Goal: Task Accomplishment & Management: Complete application form

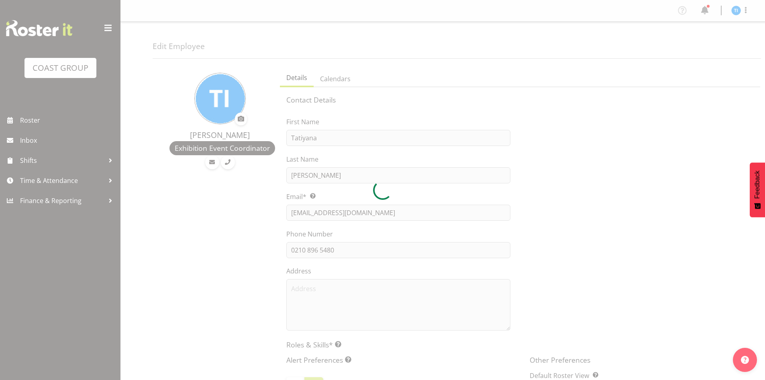
select select "TimelineWeek"
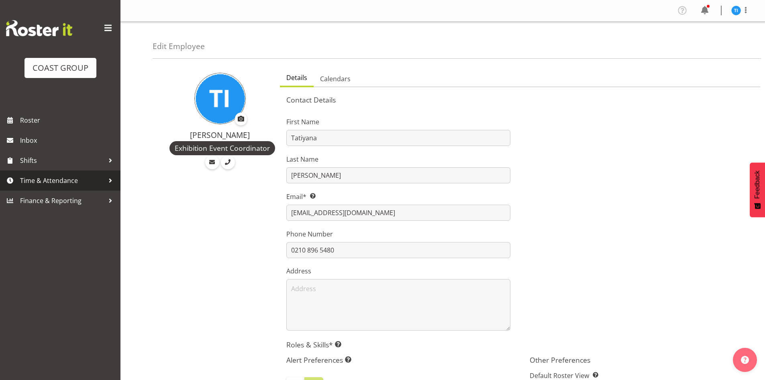
click at [90, 176] on span "Time & Attendance" at bounding box center [62, 180] width 84 height 12
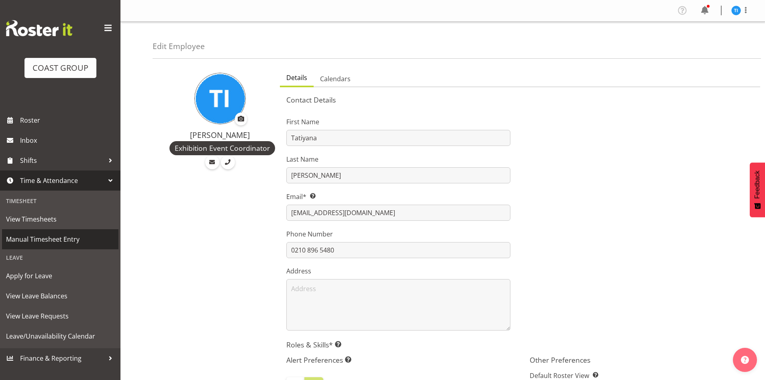
click at [73, 234] on span "Manual Timesheet Entry" at bounding box center [60, 239] width 108 height 12
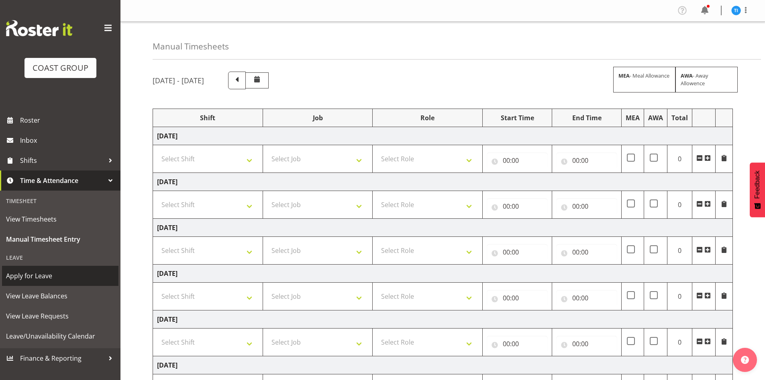
click at [66, 281] on span "Apply for Leave" at bounding box center [60, 275] width 108 height 12
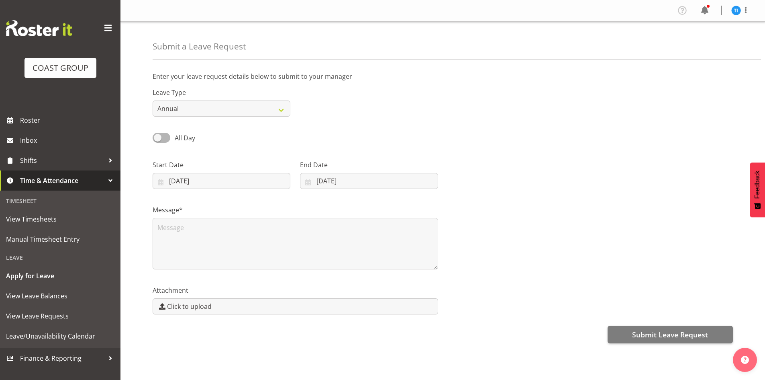
select select "8"
select select "2025"
click at [202, 102] on select "Annual Sick Leave Without Pay Bereavement Domestic Violence Parental Jury Servi…" at bounding box center [222, 108] width 138 height 16
select select "Sick"
click at [153, 100] on select "Annual Sick Leave Without Pay Bereavement Domestic Violence Parental Jury Servi…" at bounding box center [222, 108] width 138 height 16
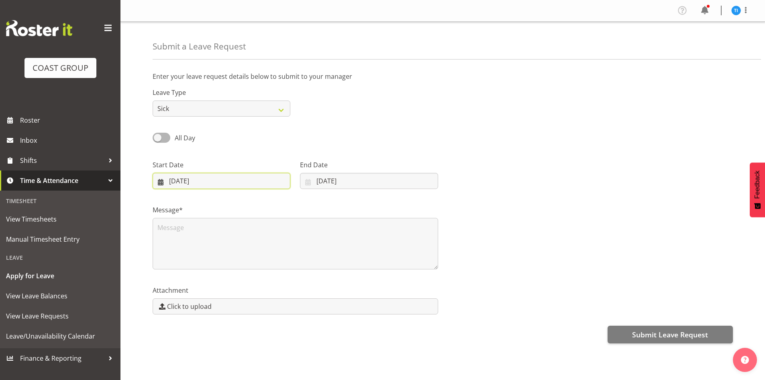
click at [184, 183] on input "26/09/2025" at bounding box center [222, 181] width 138 height 16
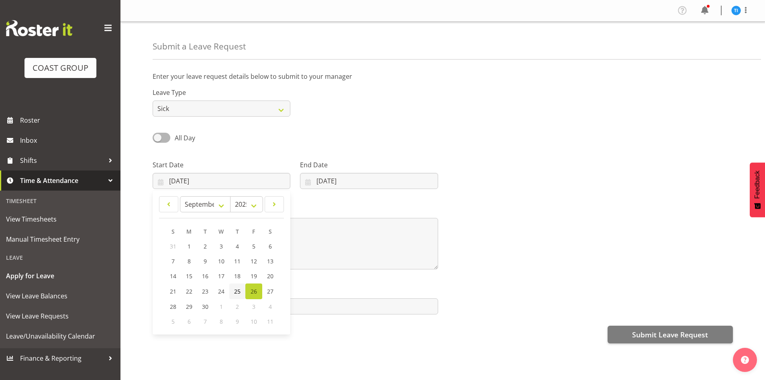
click at [236, 295] on link "25" at bounding box center [237, 291] width 16 height 16
type input "25/09/2025"
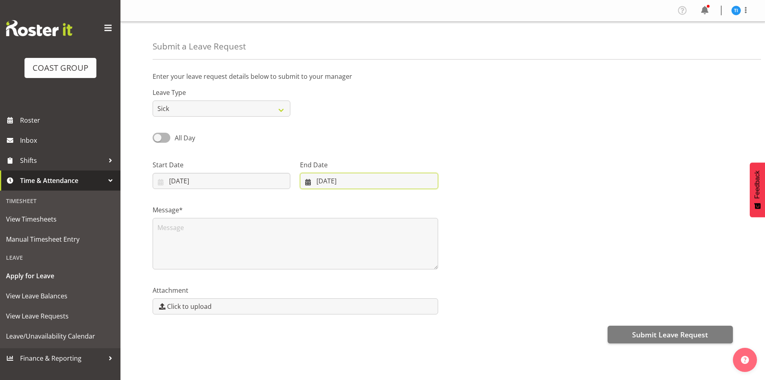
click at [316, 184] on input "26/09/2025" at bounding box center [369, 181] width 138 height 16
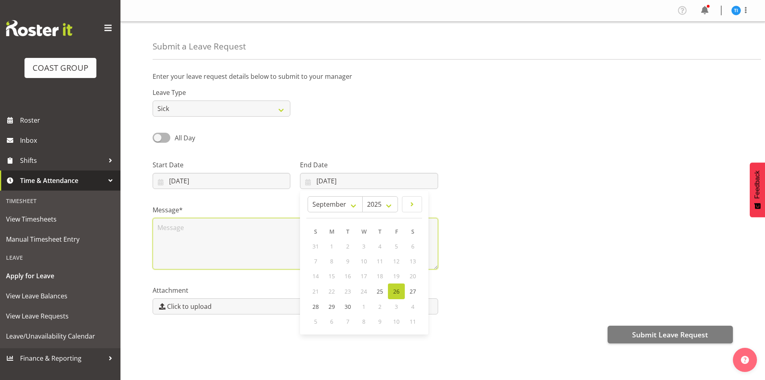
click at [238, 221] on textarea at bounding box center [296, 243] width 286 height 51
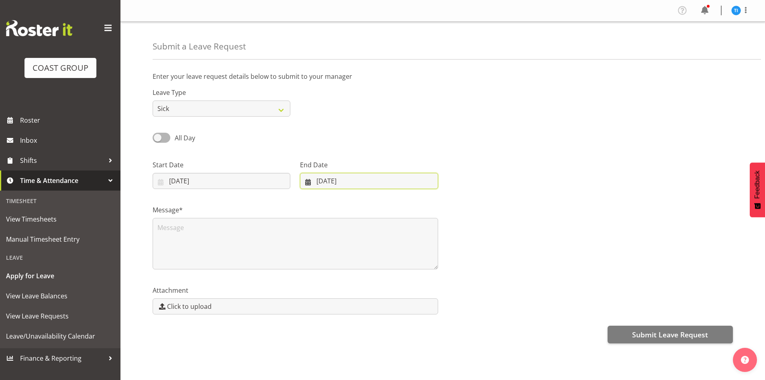
drag, startPoint x: 386, startPoint y: 184, endPoint x: 383, endPoint y: 187, distance: 4.3
click at [386, 184] on input "26/09/2025" at bounding box center [369, 181] width 138 height 16
click at [383, 293] on span "25" at bounding box center [380, 291] width 6 height 8
type input "25/09/2025"
click at [235, 240] on textarea at bounding box center [296, 243] width 286 height 51
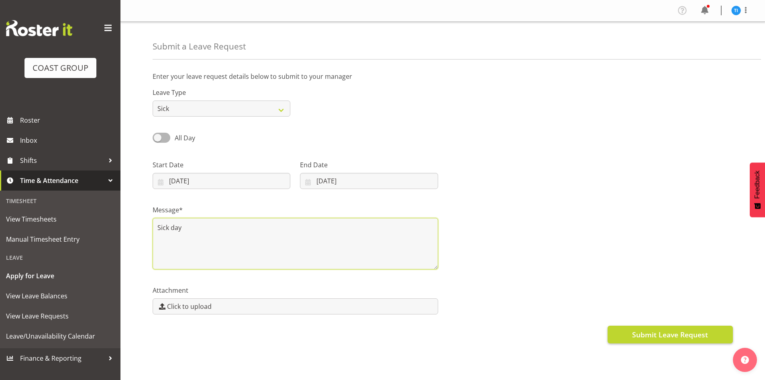
type textarea "Sick day"
click at [653, 339] on span "Submit Leave Request" at bounding box center [670, 334] width 76 height 10
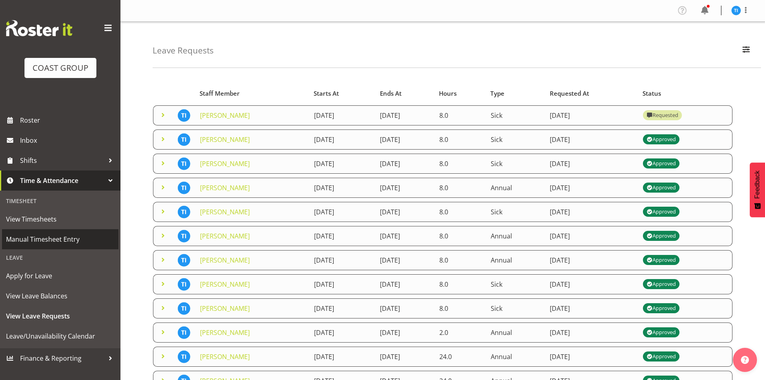
click at [59, 233] on span "Manual Timesheet Entry" at bounding box center [60, 239] width 108 height 12
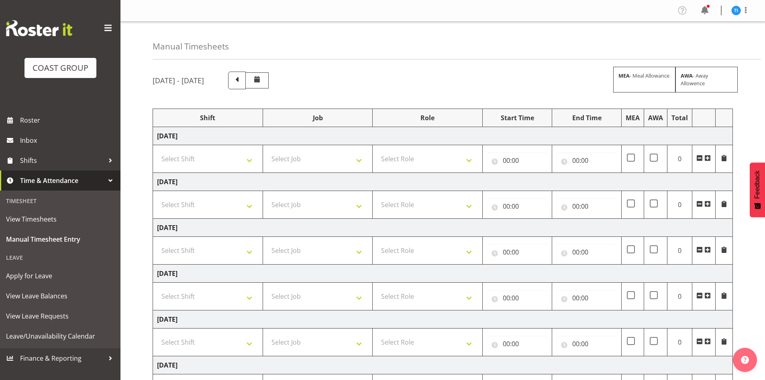
click at [709, 159] on span at bounding box center [707, 158] width 6 height 6
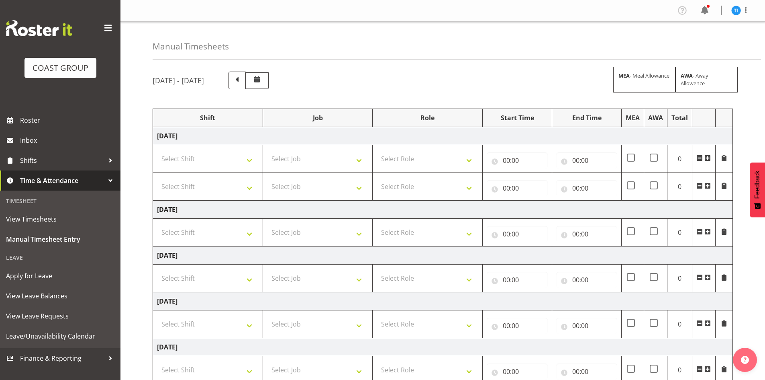
click at [709, 159] on span at bounding box center [707, 158] width 6 height 6
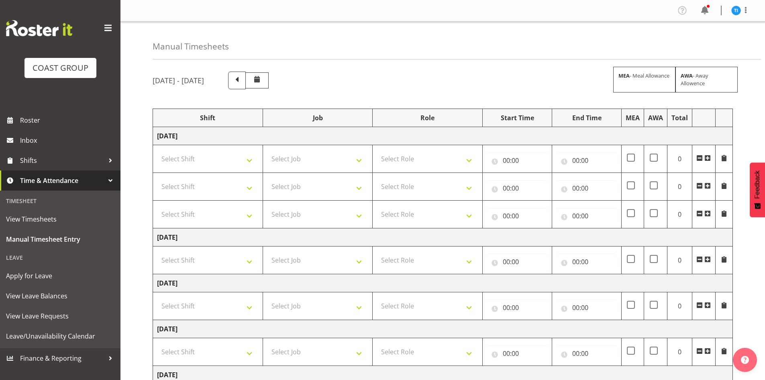
click at [709, 159] on span at bounding box center [707, 158] width 6 height 6
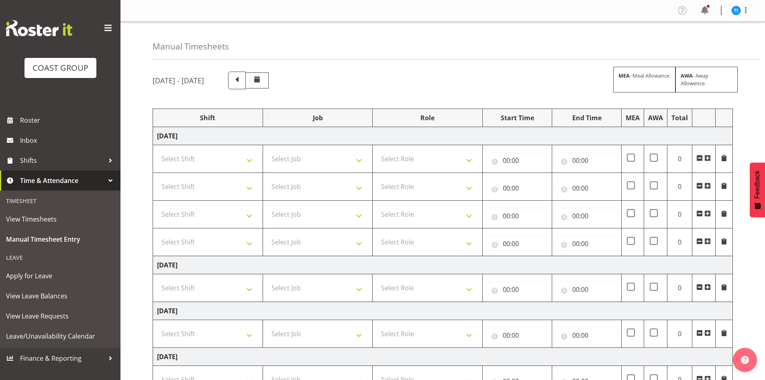
click at [709, 159] on span at bounding box center [707, 158] width 6 height 6
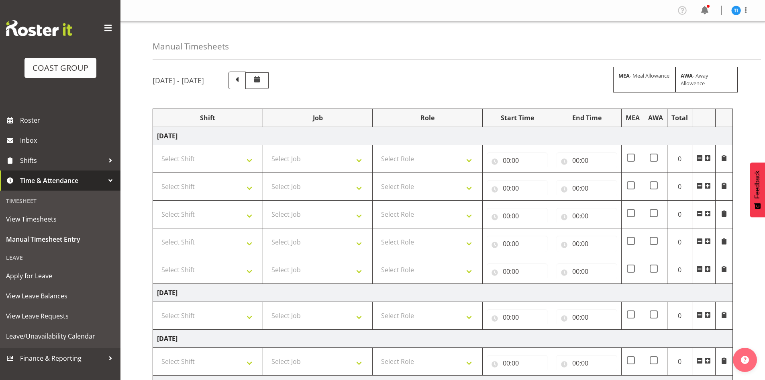
click at [709, 159] on span at bounding box center [707, 158] width 6 height 6
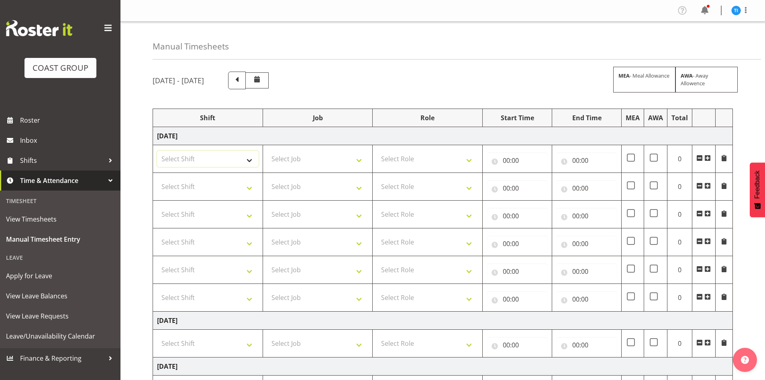
click at [196, 163] on select "Select Shift 25 Build NZPF @ Takina 7am 25 Service NZPF @ Takina [DATE] Break B…" at bounding box center [208, 159] width 102 height 16
select select "1464"
click at [412, 155] on select "Select Role EHS WLG OPS" at bounding box center [428, 159] width 102 height 16
select select "191"
click at [396, 191] on select "Select Role EHS WLG OPS" at bounding box center [428, 186] width 102 height 16
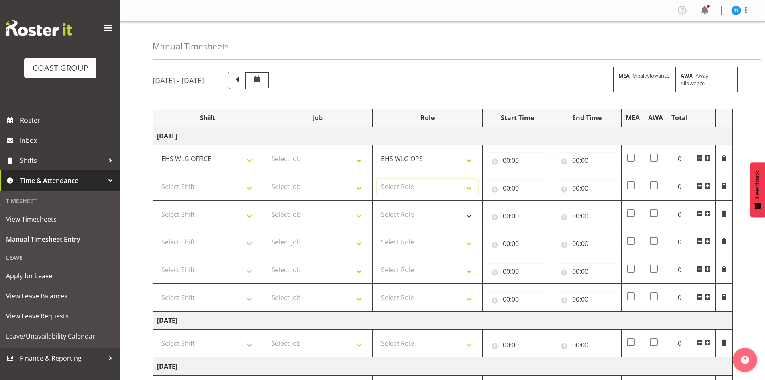
select select "191"
click at [400, 218] on select "Select Role EHS WLG OPS" at bounding box center [428, 214] width 102 height 16
select select "191"
click at [395, 245] on select "Select Role EHS WLG OPS" at bounding box center [428, 242] width 102 height 16
select select "191"
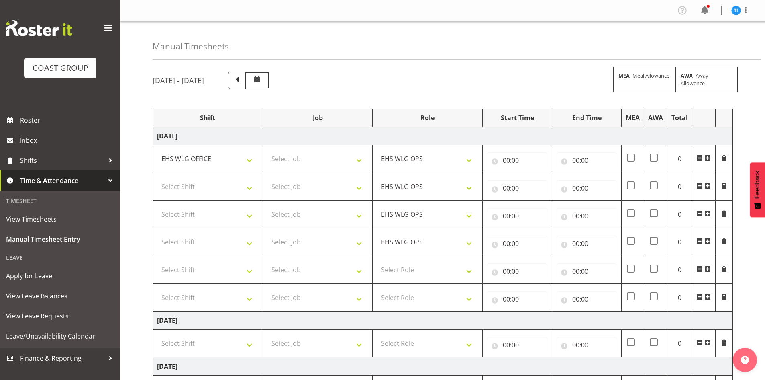
click at [396, 279] on td "Select Role EHS WLG OPS" at bounding box center [428, 270] width 110 height 28
click at [397, 267] on select "Select Role EHS WLG OPS" at bounding box center [428, 269] width 102 height 16
select select "191"
click at [390, 297] on select "Select Role EHS WLG OPS" at bounding box center [428, 297] width 102 height 16
select select "191"
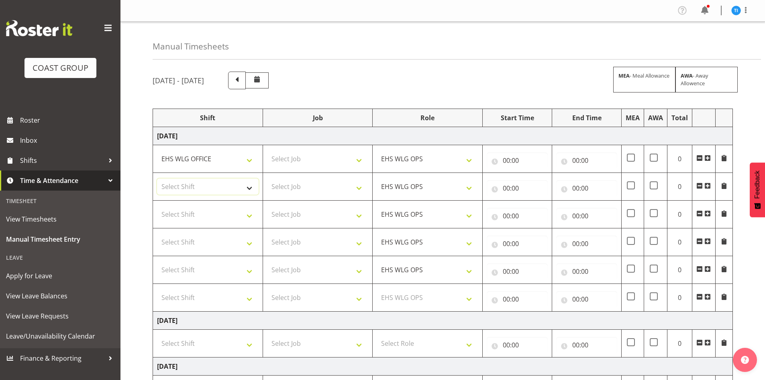
click at [221, 181] on select "Select Shift 25 Build NZPF @ Takina 7am 25 Service NZPF @ Takina [DATE] Break B…" at bounding box center [208, 186] width 102 height 16
select select "1464"
click at [203, 216] on select "Select Shift 25 Build NZPF @ Takina 7am 25 Service NZPF @ Takina [DATE] Break B…" at bounding box center [208, 214] width 102 height 16
select select "1464"
click at [198, 233] on td "Select Shift 25 Build NZPF @ Takina 7am 25 Service NZPF @ Takina [DATE] Break B…" at bounding box center [208, 242] width 110 height 28
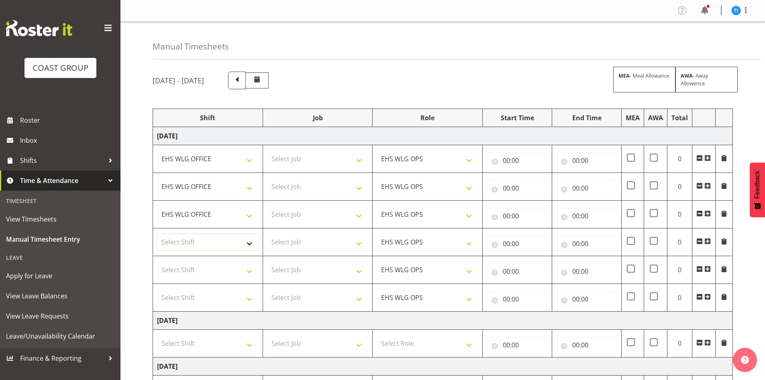
click at [201, 241] on select "Select Shift 25 Build NZPF @ Takina 7am 25 Service NZPF @ Takina [DATE] Break B…" at bounding box center [208, 242] width 102 height 16
select select "1464"
click at [192, 271] on select "Select Shift 25 Build NZPF @ Takina 7am 25 Service NZPF @ Takina [DATE] Break B…" at bounding box center [208, 269] width 102 height 16
select select "1464"
click at [186, 297] on select "Select Shift 25 Build NZPF @ Takina 7am 25 Service NZPF @ Takina [DATE] Break B…" at bounding box center [208, 297] width 102 height 16
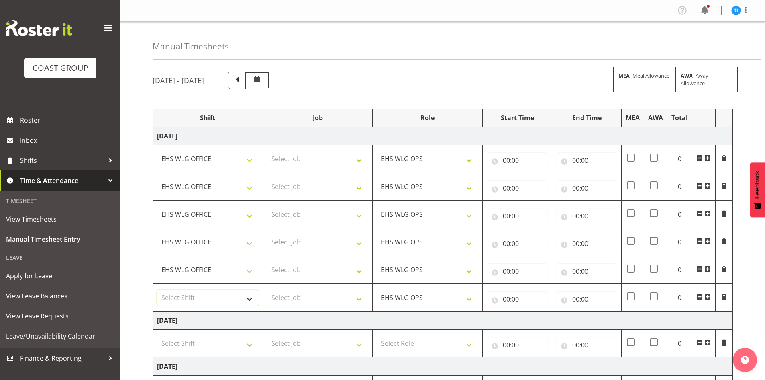
select select "1464"
click at [186, 296] on select "25 Build NZPF @ Takina 7am 25 Service NZPF @ Takina [DATE] Break Beervana @ Sta…" at bounding box center [208, 297] width 102 height 16
click at [269, 74] on span at bounding box center [256, 80] width 23 height 16
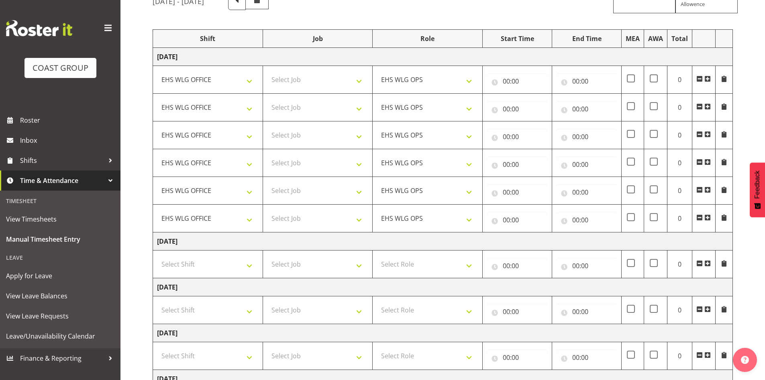
scroll to position [80, 0]
click at [318, 73] on select "Select Job 1 Carlton Events 1 [PERSON_NAME][GEOGRAPHIC_DATA] 1 [PERSON_NAME][GE…" at bounding box center [318, 78] width 102 height 16
select select "10229"
click at [267, 70] on select "Select Job 1 Carlton Events 1 [PERSON_NAME][GEOGRAPHIC_DATA] 1 [PERSON_NAME][GE…" at bounding box center [318, 78] width 102 height 16
click at [286, 108] on select "Select Job 1 Carlton Events 1 [PERSON_NAME][GEOGRAPHIC_DATA] 1 [PERSON_NAME][GE…" at bounding box center [318, 106] width 102 height 16
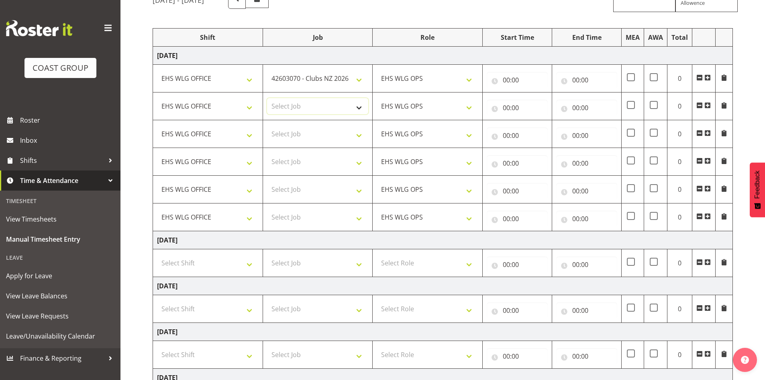
select select "8995"
click at [267, 98] on select "Select Job 1 Carlton Events 1 [PERSON_NAME][GEOGRAPHIC_DATA] 1 [PERSON_NAME][GE…" at bounding box center [318, 106] width 102 height 16
click at [297, 132] on select "Select Job 1 Carlton Events 1 [PERSON_NAME][GEOGRAPHIC_DATA] 1 [PERSON_NAME][GE…" at bounding box center [318, 134] width 102 height 16
select select "9421"
click at [267, 126] on select "Select Job 1 Carlton Events 1 [PERSON_NAME][GEOGRAPHIC_DATA] 1 [PERSON_NAME][GE…" at bounding box center [318, 134] width 102 height 16
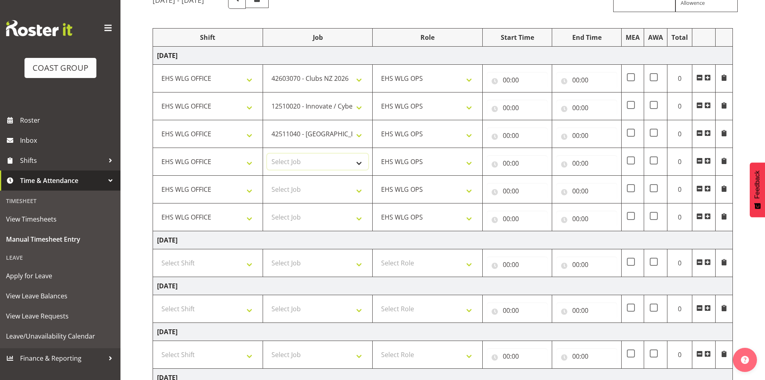
click at [314, 156] on select "Select Job 1 Carlton Events 1 [PERSON_NAME][GEOGRAPHIC_DATA] 1 [PERSON_NAME][GE…" at bounding box center [318, 161] width 102 height 16
select select "9735"
click at [267, 153] on select "Select Job 1 Carlton Events 1 [PERSON_NAME][GEOGRAPHIC_DATA] 1 [PERSON_NAME][GE…" at bounding box center [318, 161] width 102 height 16
click at [297, 185] on select "Select Job 1 Carlton Events 1 [PERSON_NAME][GEOGRAPHIC_DATA] 1 [PERSON_NAME][GE…" at bounding box center [318, 189] width 102 height 16
select select "9791"
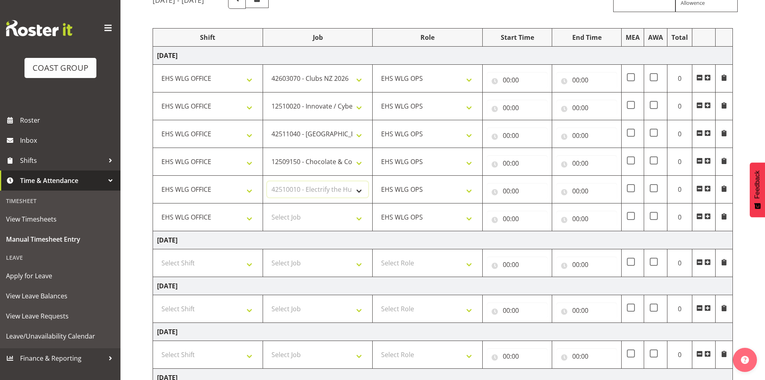
click at [267, 181] on select "Select Job 1 Carlton Events 1 [PERSON_NAME][GEOGRAPHIC_DATA] 1 [PERSON_NAME][GE…" at bounding box center [318, 189] width 102 height 16
click at [706, 216] on span at bounding box center [707, 216] width 6 height 6
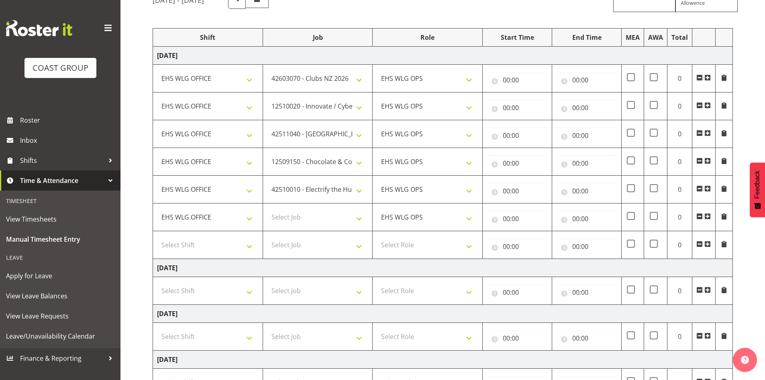
click at [707, 216] on span at bounding box center [707, 216] width 6 height 6
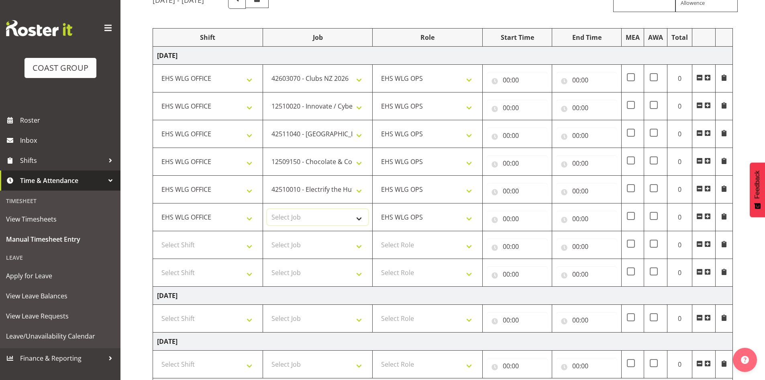
click at [329, 214] on select "Select Job 1 Carlton Events 1 [PERSON_NAME][GEOGRAPHIC_DATA] 1 [PERSON_NAME][GE…" at bounding box center [318, 217] width 102 height 16
select select "8677"
click at [267, 209] on select "Select Job 1 Carlton Events 1 [PERSON_NAME][GEOGRAPHIC_DATA] 1 [PERSON_NAME][GE…" at bounding box center [318, 217] width 102 height 16
click at [222, 241] on select "Select Shift 25 Build NZPF @ Takina 7am 25 Service NZPF @ Takina [DATE] Break B…" at bounding box center [208, 245] width 102 height 16
click at [235, 245] on select "Select Shift 25 Build NZPF @ Takina 7am 25 Service NZPF @ Takina [DATE] Break B…" at bounding box center [208, 245] width 102 height 16
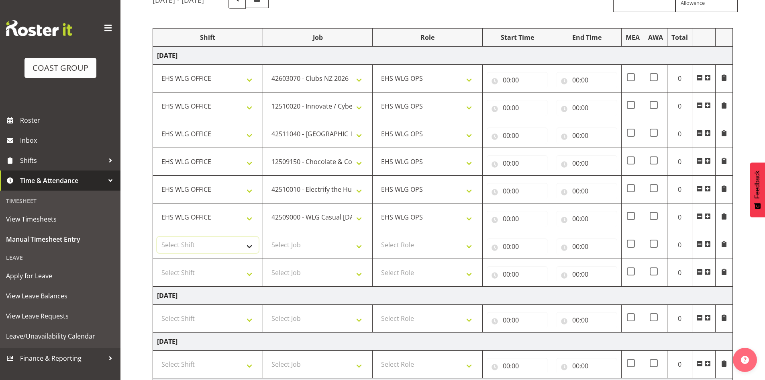
select select "1464"
click at [235, 244] on select "25 Build NZPF @ Takina 7am 25 Service NZPF @ Takina [DATE] Break Beervana @ Sta…" at bounding box center [208, 245] width 102 height 16
click at [228, 245] on select "25 Build NZPF @ Takina 7am 25 Service NZPF @ Takina [DATE] Break Beervana @ Sta…" at bounding box center [208, 245] width 102 height 16
click at [289, 243] on select "Select Job 1 Carlton Events 1 [PERSON_NAME][GEOGRAPHIC_DATA] 1 [PERSON_NAME][GE…" at bounding box center [318, 245] width 102 height 16
select select "69"
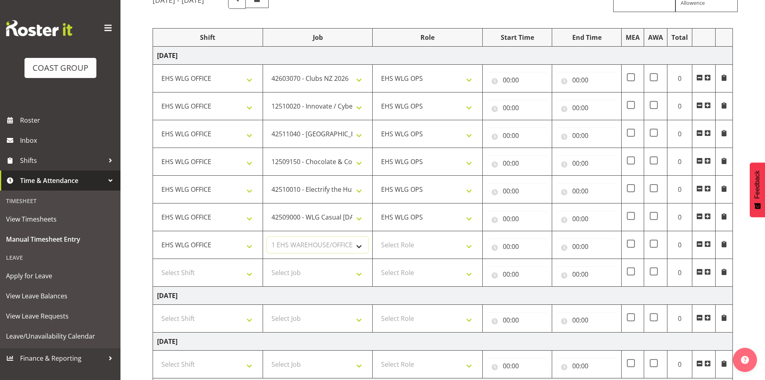
click at [267, 237] on select "Select Job 1 Carlton Events 1 [PERSON_NAME][GEOGRAPHIC_DATA] 1 [PERSON_NAME][GE…" at bounding box center [318, 245] width 102 height 16
click at [414, 243] on select "Select Role EHS WLG OPS" at bounding box center [428, 245] width 102 height 16
select select "191"
click at [377, 237] on select "Select Role EHS WLG OPS" at bounding box center [428, 245] width 102 height 16
click at [699, 272] on span at bounding box center [699, 271] width 6 height 6
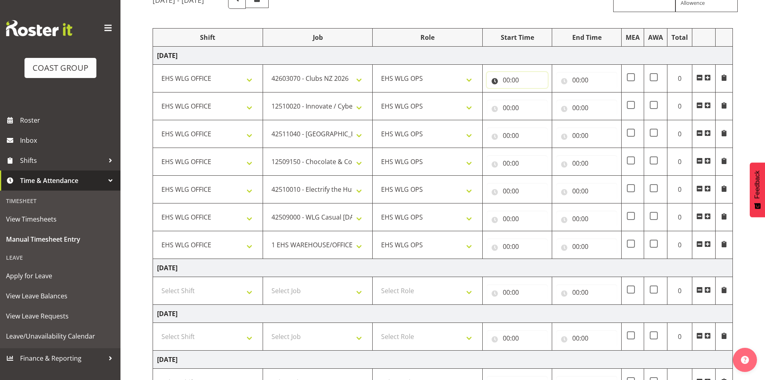
click at [507, 80] on input "00:00" at bounding box center [517, 80] width 61 height 16
click at [537, 97] on select "00 01 02 03 04 05 06 07 08 09 10 11 12 13 14 15 16 17 18 19 20 21 22 23" at bounding box center [542, 101] width 18 height 16
select select "7"
click at [533, 93] on select "00 01 02 03 04 05 06 07 08 09 10 11 12 13 14 15 16 17 18 19 20 21 22 23" at bounding box center [542, 101] width 18 height 16
type input "07:00"
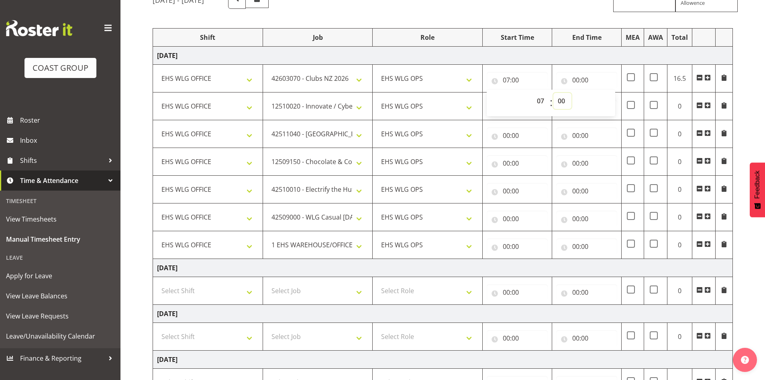
click at [561, 100] on select "00 01 02 03 04 05 06 07 08 09 10 11 12 13 14 15 16 17 18 19 20 21 22 23 24 25 2…" at bounding box center [562, 101] width 18 height 16
select select "30"
click at [553, 93] on select "00 01 02 03 04 05 06 07 08 09 10 11 12 13 14 15 16 17 18 19 20 21 22 23 24 25 2…" at bounding box center [562, 101] width 18 height 16
type input "07:30"
click at [575, 80] on input "00:00" at bounding box center [586, 80] width 61 height 16
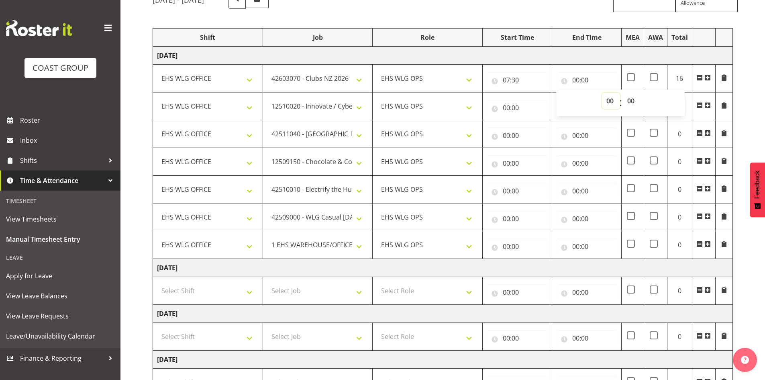
click at [609, 100] on select "00 01 02 03 04 05 06 07 08 09 10 11 12 13 14 15 16 17 18 19 20 21 22 23" at bounding box center [611, 101] width 18 height 16
select select "8"
click at [602, 93] on select "00 01 02 03 04 05 06 07 08 09 10 11 12 13 14 15 16 17 18 19 20 21 22 23" at bounding box center [611, 101] width 18 height 16
type input "08:00"
click at [508, 106] on input "00:00" at bounding box center [517, 108] width 61 height 16
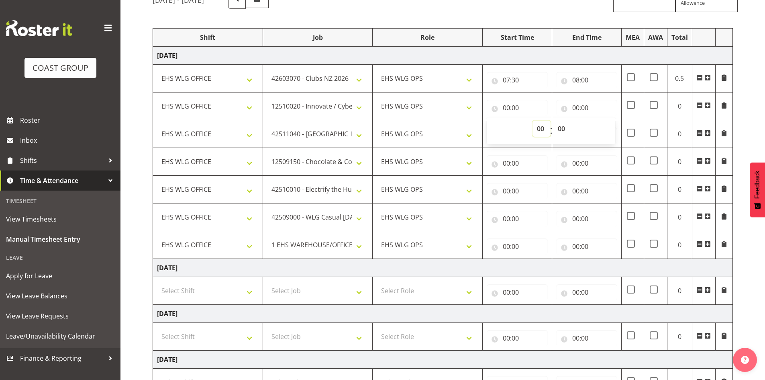
click at [539, 133] on select "00 01 02 03 04 05 06 07 08 09 10 11 12 13 14 15 16 17 18 19 20 21 22 23" at bounding box center [542, 128] width 18 height 16
select select "8"
click at [533, 120] on select "00 01 02 03 04 05 06 07 08 09 10 11 12 13 14 15 16 17 18 19 20 21 22 23" at bounding box center [542, 128] width 18 height 16
type input "08:00"
click at [573, 107] on input "00:00" at bounding box center [586, 108] width 61 height 16
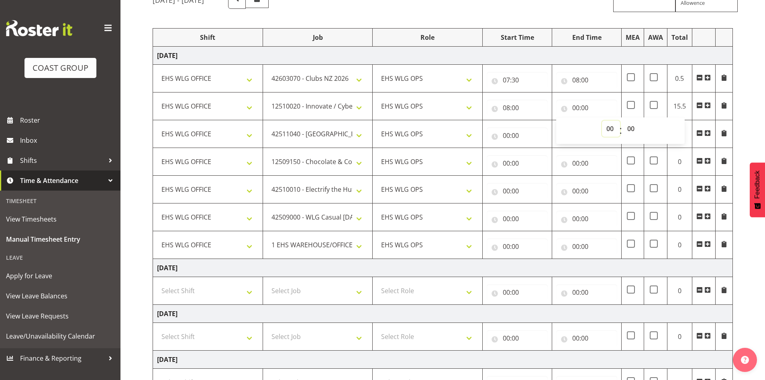
click at [610, 129] on select "00 01 02 03 04 05 06 07 08 09 10 11 12 13 14 15 16 17 18 19 20 21 22 23" at bounding box center [611, 128] width 18 height 16
select select "9"
click at [602, 120] on select "00 01 02 03 04 05 06 07 08 09 10 11 12 13 14 15 16 17 18 19 20 21 22 23" at bounding box center [611, 128] width 18 height 16
type input "09:00"
click at [633, 127] on select "00 01 02 03 04 05 06 07 08 09 10 11 12 13 14 15 16 17 18 19 20 21 22 23 24 25 2…" at bounding box center [632, 128] width 18 height 16
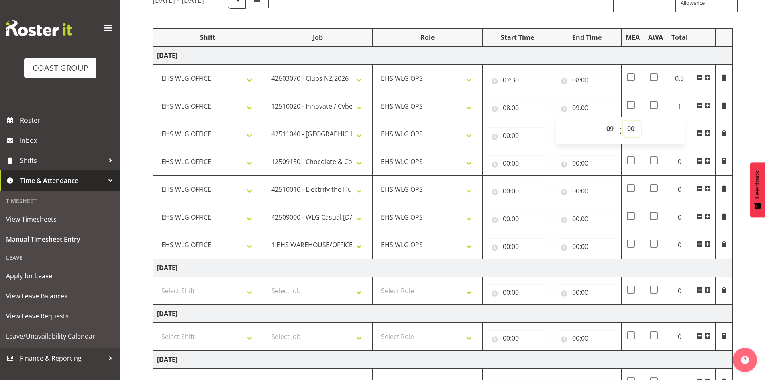
select select "30"
click at [623, 120] on select "00 01 02 03 04 05 06 07 08 09 10 11 12 13 14 15 16 17 18 19 20 21 22 23 24 25 2…" at bounding box center [632, 128] width 18 height 16
type input "09:30"
click at [507, 135] on input "00:00" at bounding box center [517, 135] width 61 height 16
click at [541, 161] on select "00 01 02 03 04 05 06 07 08 09 10 11 12 13 14 15 16 17 18 19 20 21 22 23" at bounding box center [542, 156] width 18 height 16
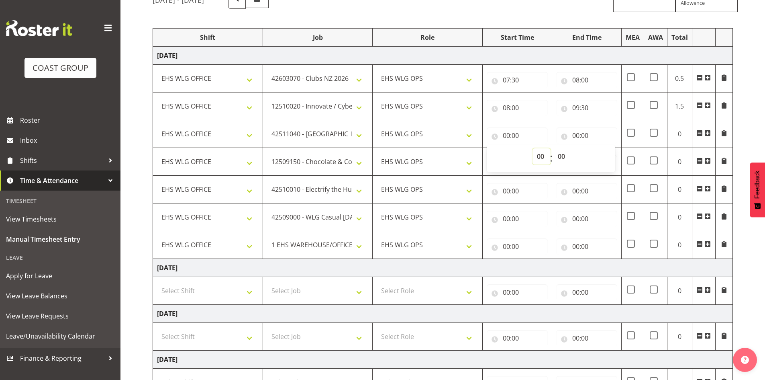
select select "9"
click at [533, 148] on select "00 01 02 03 04 05 06 07 08 09 10 11 12 13 14 15 16 17 18 19 20 21 22 23" at bounding box center [542, 156] width 18 height 16
type input "09:00"
drag, startPoint x: 565, startPoint y: 156, endPoint x: 565, endPoint y: 162, distance: 5.6
click at [565, 157] on select "00 01 02 03 04 05 06 07 08 09 10 11 12 13 14 15 16 17 18 19 20 21 22 23 24 25 2…" at bounding box center [562, 156] width 18 height 16
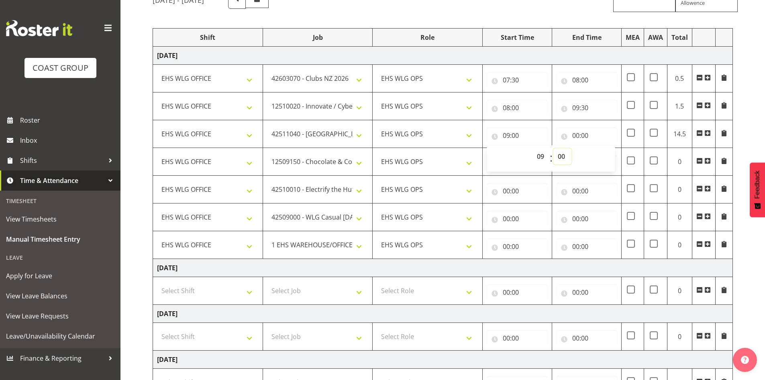
select select "30"
click at [553, 148] on select "00 01 02 03 04 05 06 07 08 09 10 11 12 13 14 15 16 17 18 19 20 21 22 23 24 25 2…" at bounding box center [562, 156] width 18 height 16
type input "09:30"
click at [577, 135] on input "00:00" at bounding box center [586, 135] width 61 height 16
click at [610, 159] on select "00 01 02 03 04 05 06 07 08 09 10 11 12 13 14 15 16 17 18 19 20 21 22 23" at bounding box center [611, 156] width 18 height 16
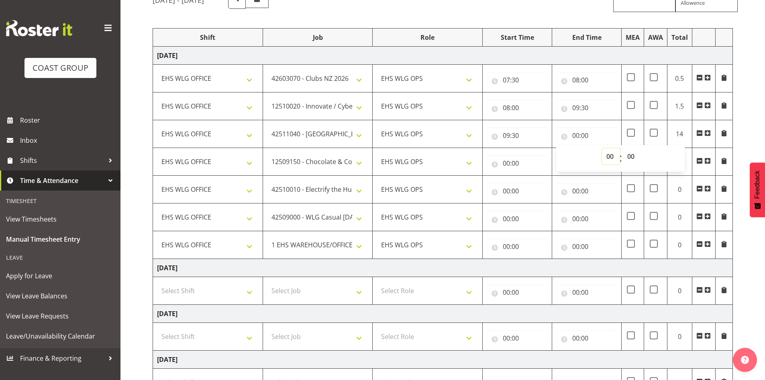
select select "10"
click at [602, 148] on select "00 01 02 03 04 05 06 07 08 09 10 11 12 13 14 15 16 17 18 19 20 21 22 23" at bounding box center [611, 156] width 18 height 16
type input "10:00"
click at [631, 156] on select "00 01 02 03 04 05 06 07 08 09 10 11 12 13 14 15 16 17 18 19 20 21 22 23 24 25 2…" at bounding box center [632, 156] width 18 height 16
select select "30"
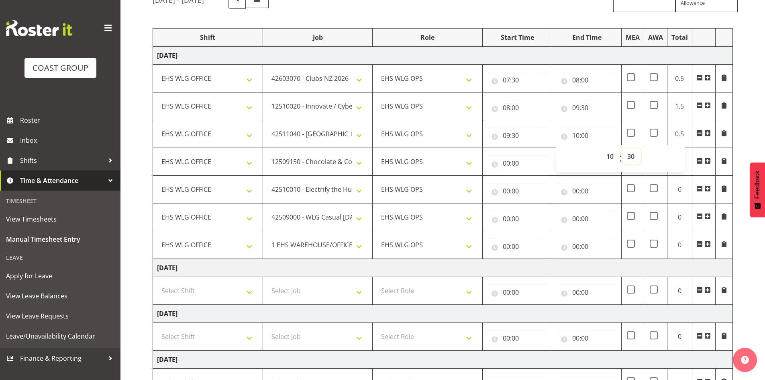
click at [623, 148] on select "00 01 02 03 04 05 06 07 08 09 10 11 12 13 14 15 16 17 18 19 20 21 22 23 24 25 2…" at bounding box center [632, 156] width 18 height 16
type input "10:30"
click at [506, 164] on input "00:00" at bounding box center [517, 163] width 61 height 16
click at [539, 183] on select "00 01 02 03 04 05 06 07 08 09 10 11 12 13 14 15 16 17 18 19 20 21 22 23" at bounding box center [542, 184] width 18 height 16
select select "10"
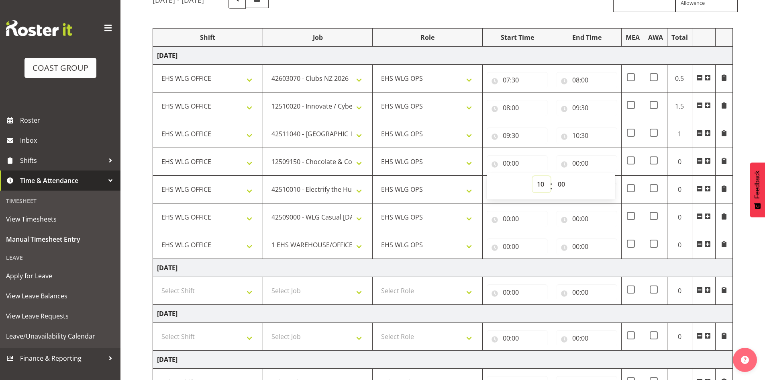
click at [533, 176] on select "00 01 02 03 04 05 06 07 08 09 10 11 12 13 14 15 16 17 18 19 20 21 22 23" at bounding box center [542, 184] width 18 height 16
type input "10:00"
click at [560, 181] on select "00 01 02 03 04 05 06 07 08 09 10 11 12 13 14 15 16 17 18 19 20 21 22 23 24 25 2…" at bounding box center [562, 184] width 18 height 16
select select "30"
click at [553, 176] on select "00 01 02 03 04 05 06 07 08 09 10 11 12 13 14 15 16 17 18 19 20 21 22 23 24 25 2…" at bounding box center [562, 184] width 18 height 16
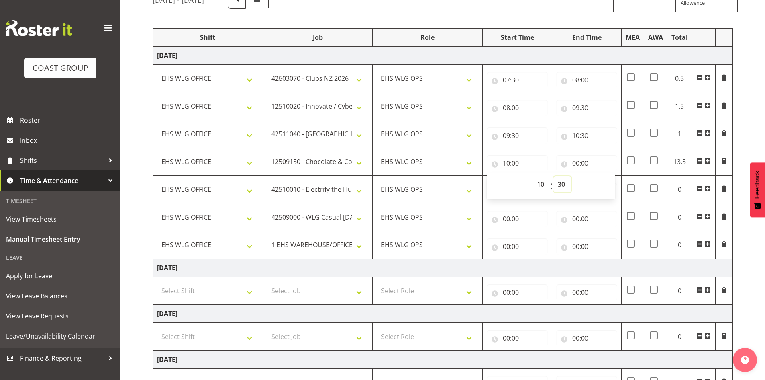
type input "10:30"
click at [579, 164] on input "00:00" at bounding box center [586, 163] width 61 height 16
click at [609, 180] on select "00 01 02 03 04 05 06 07 08 09 10 11 12 13 14 15 16 17 18 19 20 21 22 23" at bounding box center [611, 184] width 18 height 16
select select "12"
click at [602, 176] on select "00 01 02 03 04 05 06 07 08 09 10 11 12 13 14 15 16 17 18 19 20 21 22 23" at bounding box center [611, 184] width 18 height 16
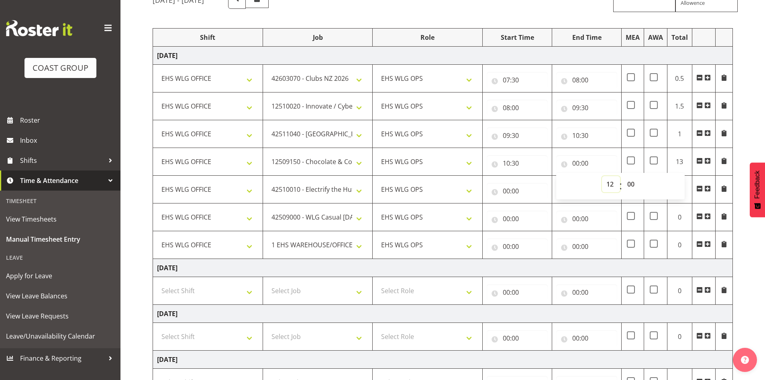
type input "12:00"
click at [609, 179] on select "00 01 02 03 04 05 06 07 08 09 10 11 12 13 14 15 16 17 18 19 20 21 22 23" at bounding box center [611, 184] width 18 height 16
select select "11"
click at [602, 176] on select "00 01 02 03 04 05 06 07 08 09 10 11 12 13 14 15 16 17 18 19 20 21 22 23" at bounding box center [611, 184] width 18 height 16
type input "11:00"
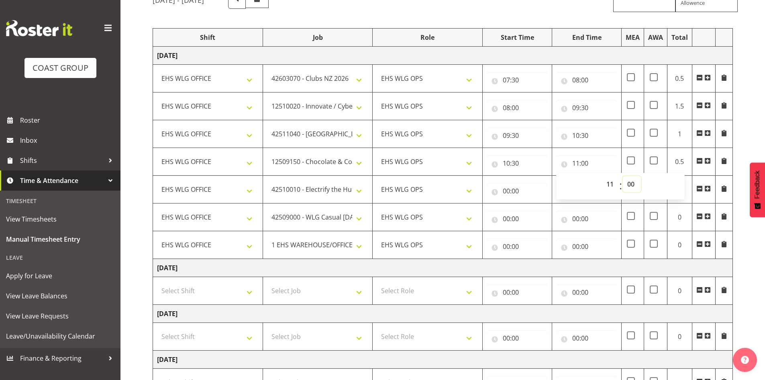
click at [633, 185] on select "00 01 02 03 04 05 06 07 08 09 10 11 12 13 14 15 16 17 18 19 20 21 22 23 24 25 2…" at bounding box center [632, 184] width 18 height 16
select select "30"
click at [623, 176] on select "00 01 02 03 04 05 06 07 08 09 10 11 12 13 14 15 16 17 18 19 20 21 22 23 24 25 2…" at bounding box center [632, 184] width 18 height 16
type input "11:30"
click at [505, 191] on input "00:00" at bounding box center [517, 191] width 61 height 16
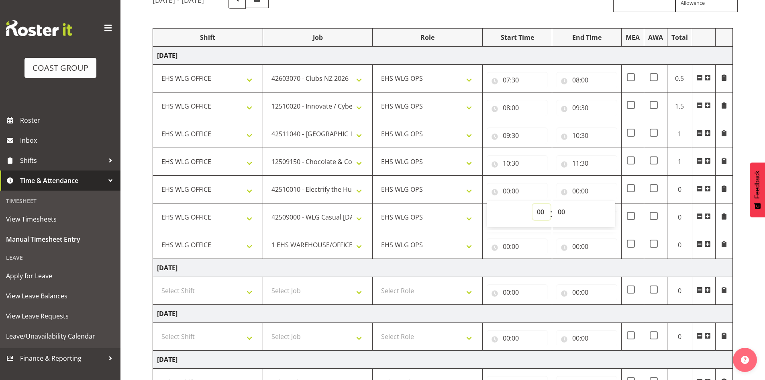
click at [542, 207] on select "00 01 02 03 04 05 06 07 08 09 10 11 12 13 14 15 16 17 18 19 20 21 22 23" at bounding box center [542, 212] width 18 height 16
select select "11"
click at [533, 204] on select "00 01 02 03 04 05 06 07 08 09 10 11 12 13 14 15 16 17 18 19 20 21 22 23" at bounding box center [542, 212] width 18 height 16
type input "11:00"
drag, startPoint x: 560, startPoint y: 211, endPoint x: 561, endPoint y: 206, distance: 4.8
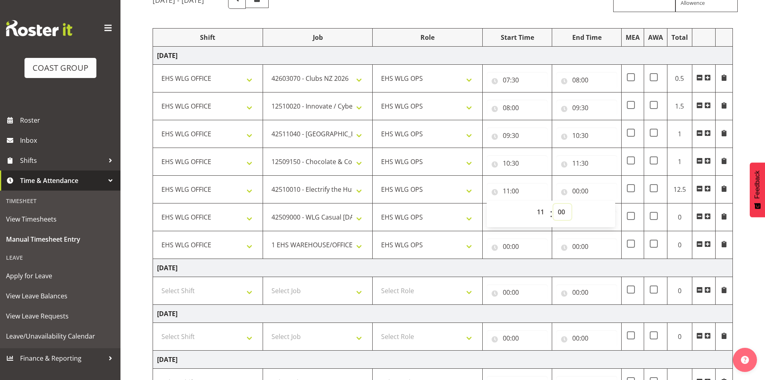
click at [561, 210] on select "00 01 02 03 04 05 06 07 08 09 10 11 12 13 14 15 16 17 18 19 20 21 22 23 24 25 2…" at bounding box center [562, 212] width 18 height 16
select select "30"
click at [553, 204] on select "00 01 02 03 04 05 06 07 08 09 10 11 12 13 14 15 16 17 18 19 20 21 22 23 24 25 2…" at bounding box center [562, 212] width 18 height 16
type input "11:30"
click at [579, 188] on input "00:00" at bounding box center [586, 191] width 61 height 16
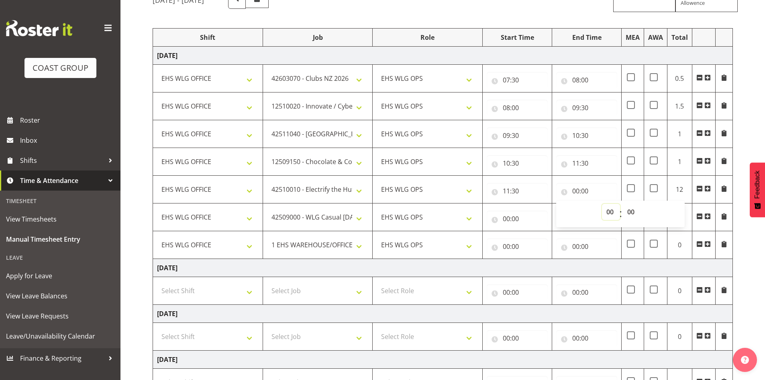
click at [608, 209] on select "00 01 02 03 04 05 06 07 08 09 10 11 12 13 14 15 16 17 18 19 20 21 22 23" at bounding box center [611, 212] width 18 height 16
select select "12"
click at [602, 204] on select "00 01 02 03 04 05 06 07 08 09 10 11 12 13 14 15 16 17 18 19 20 21 22 23" at bounding box center [611, 212] width 18 height 16
type input "12:00"
click at [634, 206] on select "00 01 02 03 04 05 06 07 08 09 10 11 12 13 14 15 16 17 18 19 20 21 22 23 24 25 2…" at bounding box center [632, 212] width 18 height 16
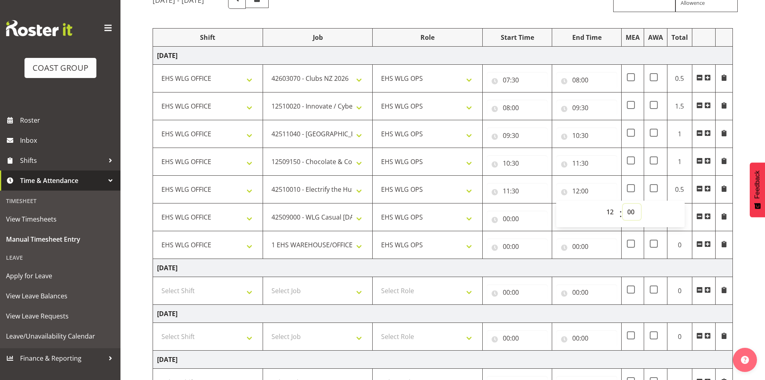
select select "30"
click at [623, 204] on select "00 01 02 03 04 05 06 07 08 09 10 11 12 13 14 15 16 17 18 19 20 21 22 23 24 25 2…" at bounding box center [632, 212] width 18 height 16
type input "12:30"
click at [507, 216] on input "00:00" at bounding box center [517, 218] width 61 height 16
click at [537, 236] on select "00 01 02 03 04 05 06 07 08 09 10 11 12 13 14 15 16 17 18 19 20 21 22 23" at bounding box center [542, 239] width 18 height 16
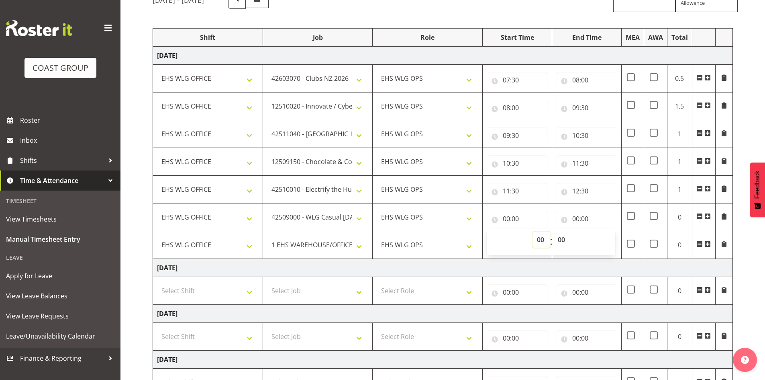
select select "12"
click at [533, 231] on select "00 01 02 03 04 05 06 07 08 09 10 11 12 13 14 15 16 17 18 19 20 21 22 23" at bounding box center [542, 239] width 18 height 16
type input "12:00"
drag, startPoint x: 561, startPoint y: 237, endPoint x: 561, endPoint y: 231, distance: 5.2
click at [561, 236] on select "00 01 02 03 04 05 06 07 08 09 10 11 12 13 14 15 16 17 18 19 20 21 22 23 24 25 2…" at bounding box center [562, 239] width 18 height 16
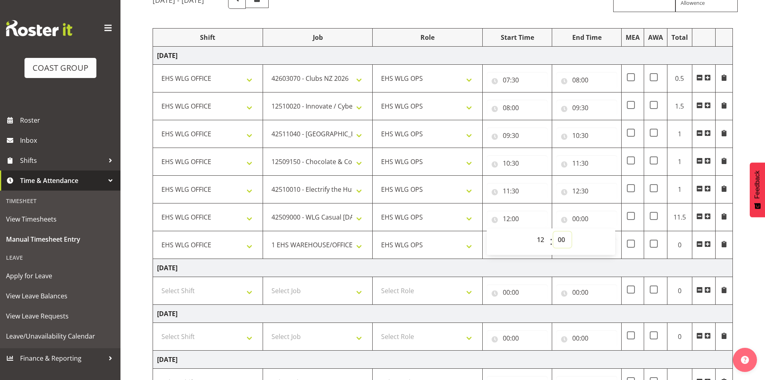
select select "30"
click at [553, 231] on select "00 01 02 03 04 05 06 07 08 09 10 11 12 13 14 15 16 17 18 19 20 21 22 23 24 25 2…" at bounding box center [562, 239] width 18 height 16
type input "12:30"
click at [576, 218] on input "00:00" at bounding box center [586, 218] width 61 height 16
click at [614, 241] on select "00 01 02 03 04 05 06 07 08 09 10 11 12 13 14 15 16 17 18 19 20 21 22 23" at bounding box center [611, 239] width 18 height 16
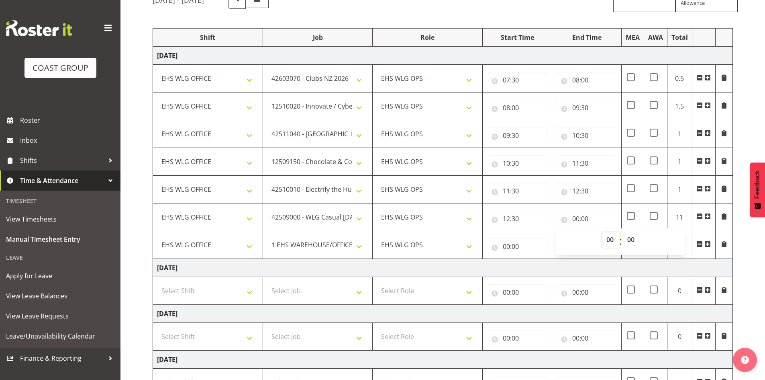
select select "13"
click at [602, 231] on select "00 01 02 03 04 05 06 07 08 09 10 11 12 13 14 15 16 17 18 19 20 21 22 23" at bounding box center [611, 239] width 18 height 16
type input "13:00"
click at [508, 245] on input "00:00" at bounding box center [517, 246] width 61 height 16
click at [538, 263] on select "00 01 02 03 04 05 06 07 08 09 10 11 12 13 14 15 16 17 18 19 20 21 22 23" at bounding box center [542, 267] width 18 height 16
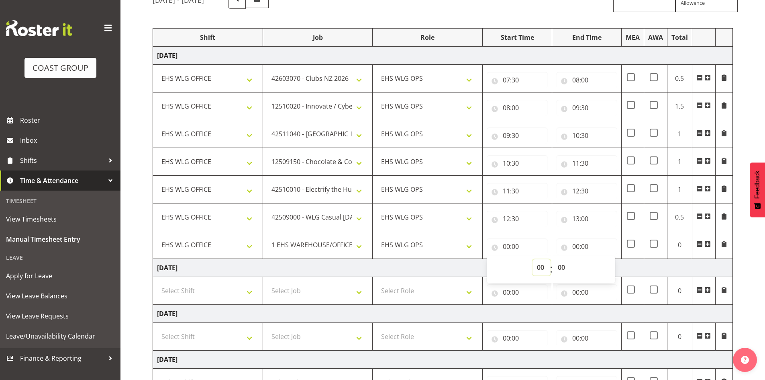
select select "13"
click at [533, 259] on select "00 01 02 03 04 05 06 07 08 09 10 11 12 13 14 15 16 17 18 19 20 21 22 23" at bounding box center [542, 267] width 18 height 16
type input "13:00"
click at [578, 247] on input "00:00" at bounding box center [586, 246] width 61 height 16
drag, startPoint x: 607, startPoint y: 265, endPoint x: 607, endPoint y: 259, distance: 5.2
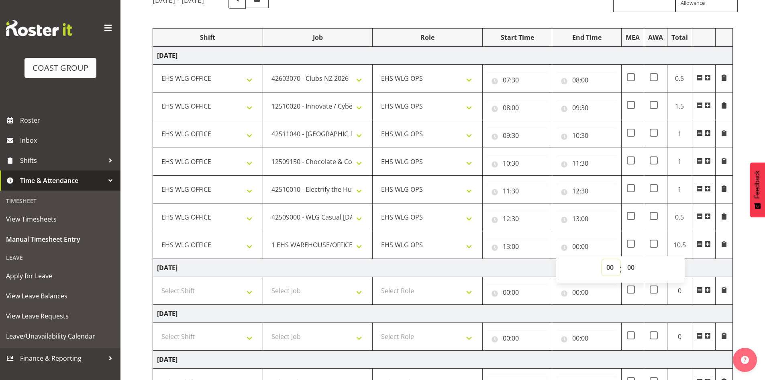
click at [607, 265] on select "00 01 02 03 04 05 06 07 08 09 10 11 12 13 14 15 16 17 18 19 20 21 22 23" at bounding box center [611, 267] width 18 height 16
select select "16"
click at [602, 259] on select "00 01 02 03 04 05 06 07 08 09 10 11 12 13 14 15 16 17 18 19 20 21 22 23" at bounding box center [611, 267] width 18 height 16
type input "16:00"
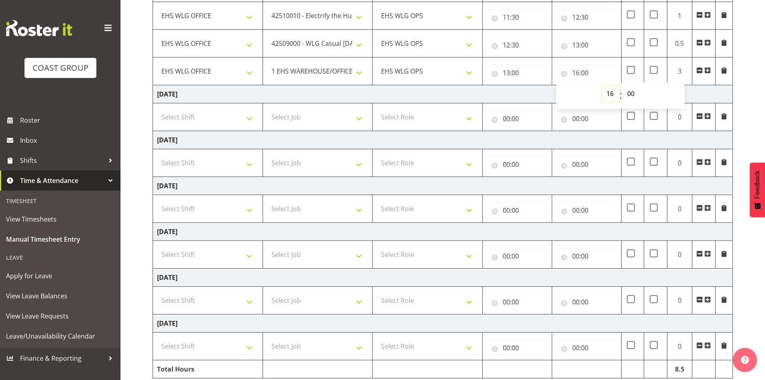
scroll to position [285, 0]
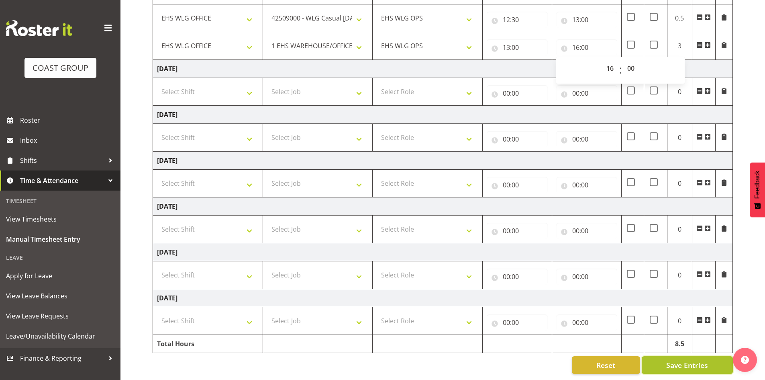
click at [697, 359] on span "Save Entries" at bounding box center [687, 364] width 42 height 10
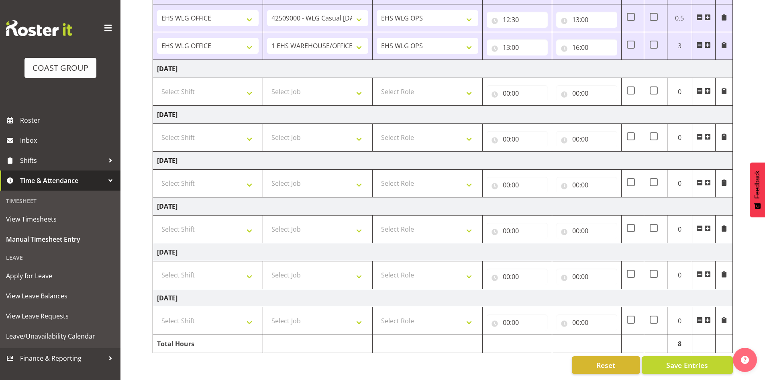
click at [708, 133] on span at bounding box center [707, 136] width 6 height 6
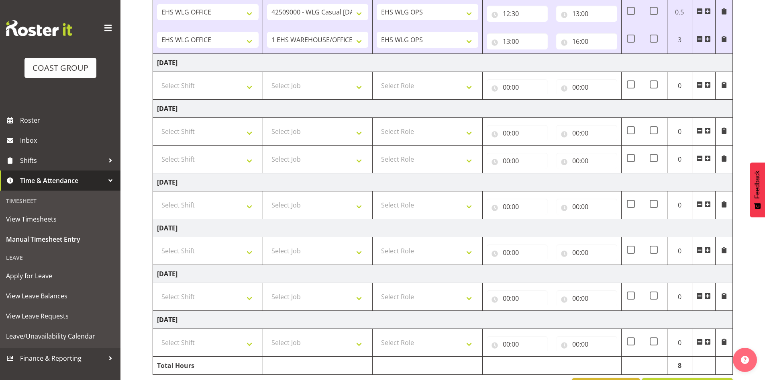
click at [708, 130] on span at bounding box center [707, 130] width 6 height 6
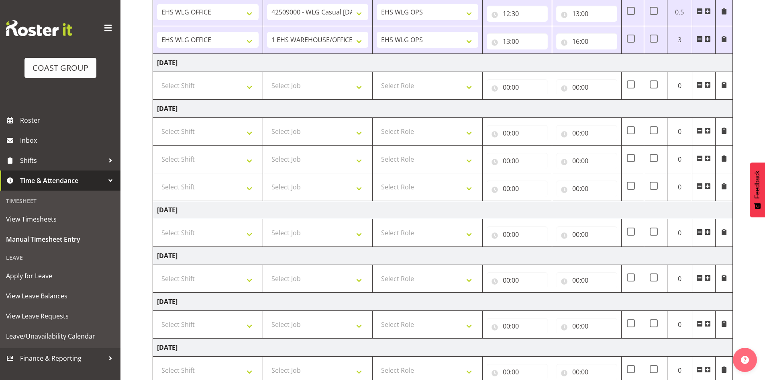
click at [708, 130] on span at bounding box center [707, 130] width 6 height 6
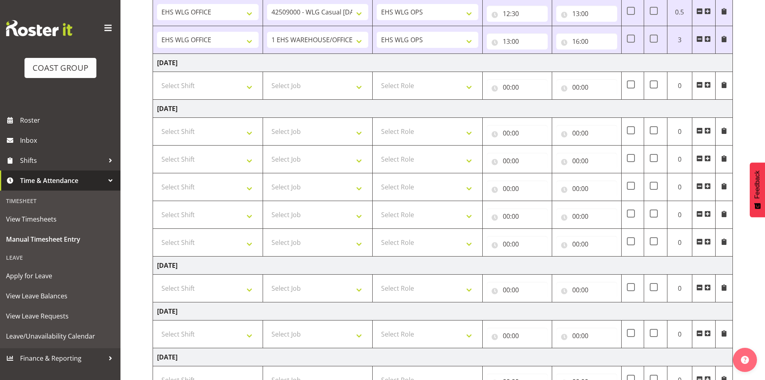
click at [708, 130] on span at bounding box center [707, 130] width 6 height 6
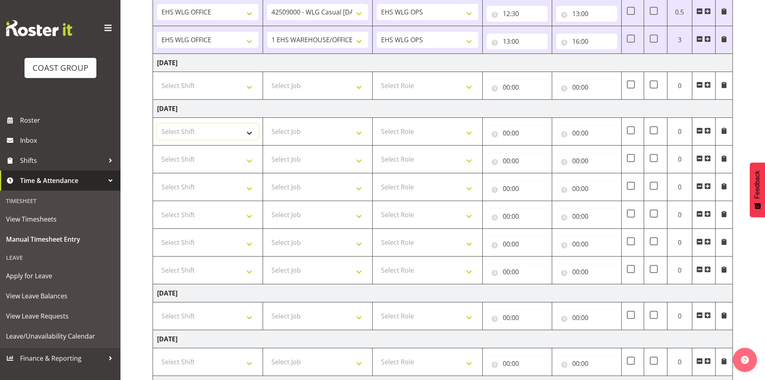
click at [223, 131] on select "Select Shift 25 Build NZPF @ Takina 7am 25 Service NZPF @ Takina [DATE] Break B…" at bounding box center [208, 131] width 102 height 16
select select "1464"
drag, startPoint x: 223, startPoint y: 130, endPoint x: 223, endPoint y: 138, distance: 7.6
click at [223, 130] on select "Select Shift 25 Build NZPF @ Takina 7am 25 Service NZPF @ Takina [DATE] Break B…" at bounding box center [208, 131] width 102 height 16
click at [219, 159] on select "Select Shift 25 Build NZPF @ Takina 7am 25 Service NZPF @ Takina [DATE] Break B…" at bounding box center [208, 159] width 102 height 16
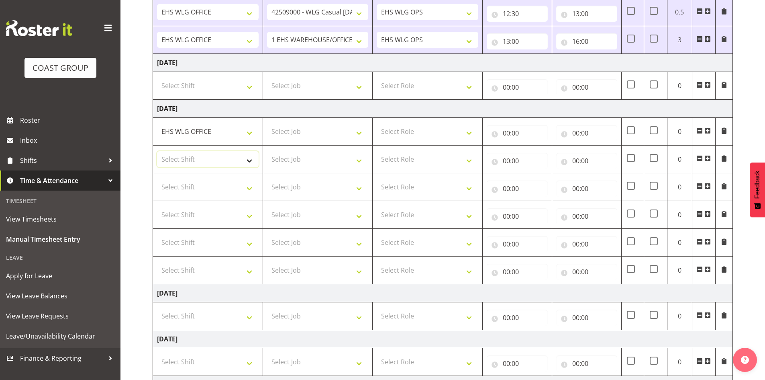
select select "1464"
click at [212, 157] on select "Select Shift 25 Build NZPF @ Takina 7am 25 Service NZPF @ Takina [DATE] Break B…" at bounding box center [208, 159] width 102 height 16
click at [206, 186] on select "Select Shift 25 Build NZPF @ Takina 7am 25 Service NZPF @ Takina [DATE] Break B…" at bounding box center [208, 187] width 102 height 16
select select "1464"
click at [206, 186] on select "Select Shift 25 Build NZPF @ Takina 7am 25 Service NZPF @ Takina [DATE] Break B…" at bounding box center [208, 187] width 102 height 16
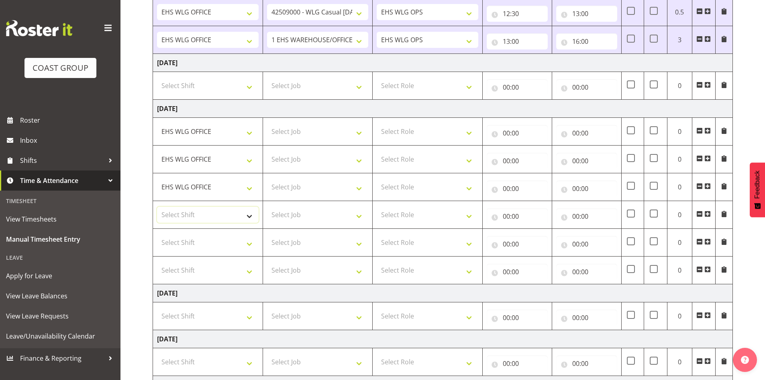
click at [195, 213] on select "Select Shift 25 Build NZPF @ Takina 7am 25 Service NZPF @ Takina [DATE] Break B…" at bounding box center [208, 214] width 102 height 16
select select "1464"
click at [196, 216] on select "Select Shift 25 Build NZPF @ Takina 7am 25 Service NZPF @ Takina [DATE] Break B…" at bounding box center [208, 214] width 102 height 16
click at [182, 241] on select "Select Shift 25 Build NZPF @ Takina 7am 25 Service NZPF @ Takina [DATE] Break B…" at bounding box center [208, 242] width 102 height 16
select select "1464"
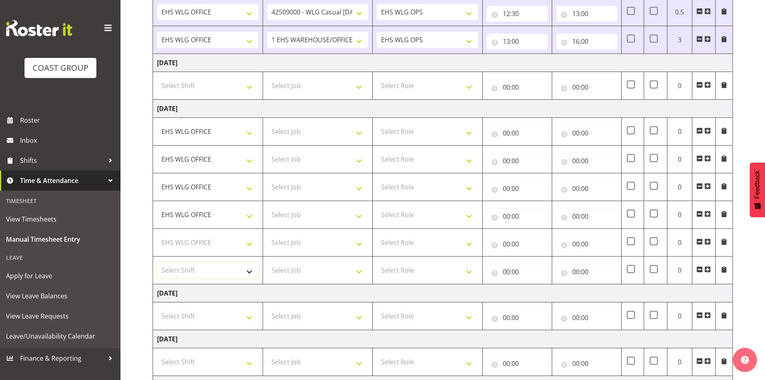
click at [189, 264] on select "Select Shift 25 Build NZPF @ Takina 7am 25 Service NZPF @ Takina [DATE] Break B…" at bounding box center [208, 270] width 102 height 16
select select "1464"
click at [190, 270] on select "Select Shift 25 Build NZPF @ Takina 7am 25 Service NZPF @ Takina [DATE] Break B…" at bounding box center [208, 270] width 102 height 16
click at [413, 141] on td "Select Role EHS WLG OPS" at bounding box center [428, 132] width 110 height 28
click at [413, 133] on select "Select Role EHS WLG OPS" at bounding box center [428, 131] width 102 height 16
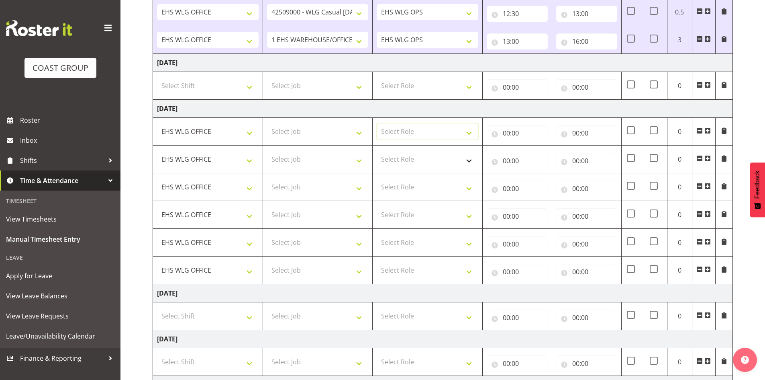
select select "191"
click at [408, 153] on select "Select Role EHS WLG OPS" at bounding box center [428, 159] width 102 height 16
select select "191"
click at [402, 192] on select "Select Role EHS WLG OPS" at bounding box center [428, 187] width 102 height 16
select select "191"
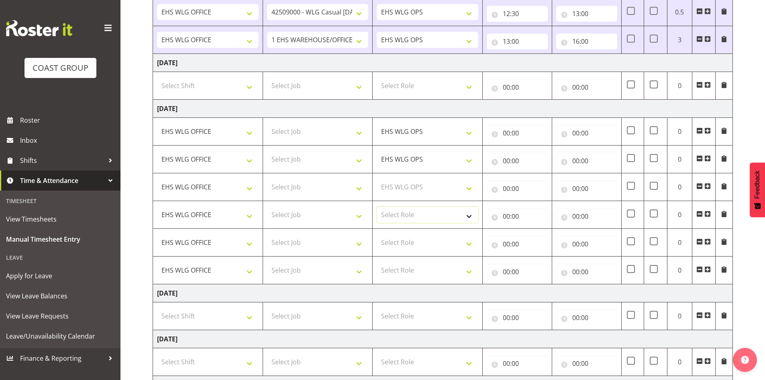
click at [397, 215] on select "Select Role EHS WLG OPS" at bounding box center [428, 214] width 102 height 16
select select "191"
click at [396, 243] on select "Select Role EHS WLG OPS" at bounding box center [428, 242] width 102 height 16
select select "191"
click at [398, 276] on select "Select Role EHS WLG OPS" at bounding box center [428, 270] width 102 height 16
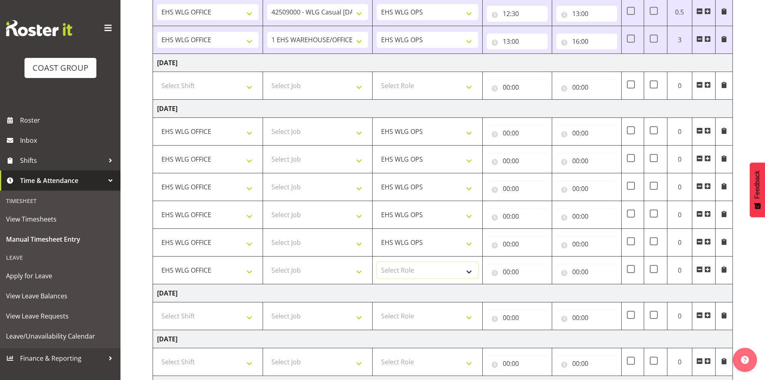
select select "191"
click at [398, 276] on select "Select Role EHS WLG OPS" at bounding box center [428, 270] width 102 height 16
click at [336, 130] on select "Select Job 1 Carlton Events 1 [PERSON_NAME][GEOGRAPHIC_DATA] 1 [PERSON_NAME][GE…" at bounding box center [318, 131] width 102 height 16
select select "9844"
click at [267, 123] on select "Select Job 1 Carlton Events 1 [PERSON_NAME][GEOGRAPHIC_DATA] 1 [PERSON_NAME][GE…" at bounding box center [318, 131] width 102 height 16
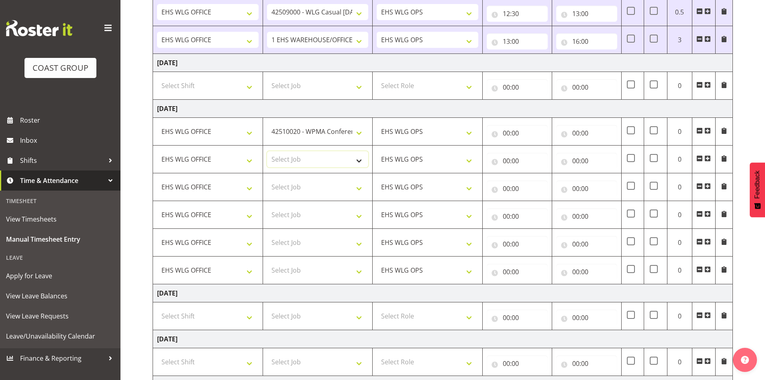
click at [325, 161] on select "Select Job 1 Carlton Events 1 [PERSON_NAME][GEOGRAPHIC_DATA] 1 [PERSON_NAME][GE…" at bounding box center [318, 159] width 102 height 16
select select "8963"
click at [267, 151] on select "Select Job 1 Carlton Events 1 [PERSON_NAME][GEOGRAPHIC_DATA] 1 [PERSON_NAME][GE…" at bounding box center [318, 159] width 102 height 16
click at [289, 195] on td "Select Job 1 Carlton Events 1 [PERSON_NAME][GEOGRAPHIC_DATA] 1 [PERSON_NAME][GE…" at bounding box center [318, 187] width 110 height 28
click at [308, 190] on select "Select Job 1 Carlton Events 1 [PERSON_NAME][GEOGRAPHIC_DATA] 1 [PERSON_NAME][GE…" at bounding box center [318, 187] width 102 height 16
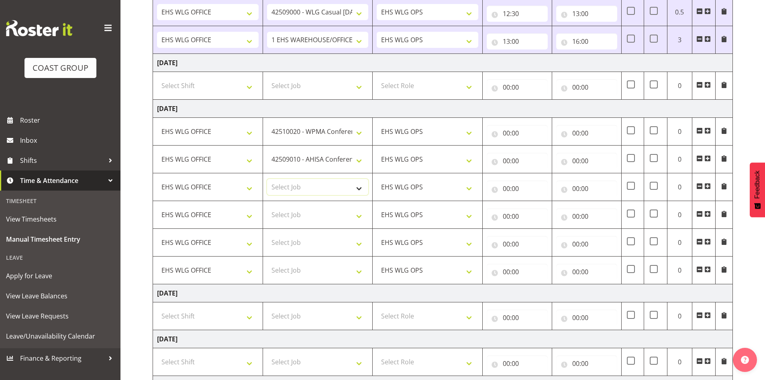
select select "8995"
click at [267, 179] on select "Select Job 1 Carlton Events 1 [PERSON_NAME][GEOGRAPHIC_DATA] 1 [PERSON_NAME][GE…" at bounding box center [318, 187] width 102 height 16
click at [309, 214] on select "Select Job 1 Carlton Events 1 [PERSON_NAME][GEOGRAPHIC_DATA] 1 [PERSON_NAME][GE…" at bounding box center [318, 214] width 102 height 16
select select "10592"
click at [267, 206] on select "Select Job 1 Carlton Events 1 [PERSON_NAME][GEOGRAPHIC_DATA] 1 [PERSON_NAME][GE…" at bounding box center [318, 214] width 102 height 16
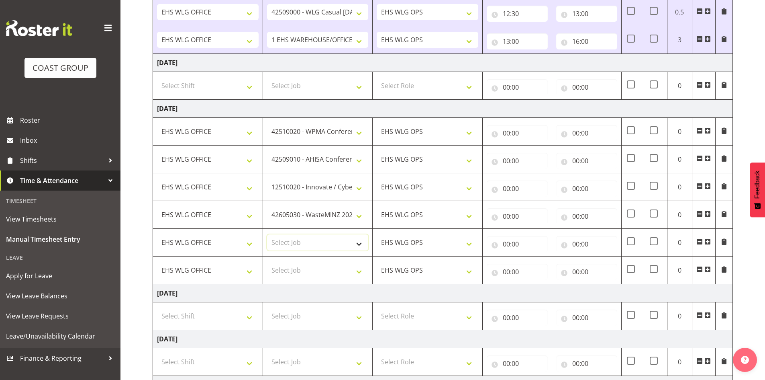
click at [314, 240] on select "Select Job 1 Carlton Events 1 [PERSON_NAME][GEOGRAPHIC_DATA] 1 [PERSON_NAME][GE…" at bounding box center [318, 242] width 102 height 16
click at [315, 239] on select "Select Job 1 Carlton Events 1 [PERSON_NAME][GEOGRAPHIC_DATA] 1 [PERSON_NAME][GE…" at bounding box center [318, 242] width 102 height 16
click at [323, 247] on select "Select Job 1 Carlton Events 1 [PERSON_NAME][GEOGRAPHIC_DATA] 1 [PERSON_NAME][GE…" at bounding box center [318, 242] width 102 height 16
click at [326, 244] on select "Select Job 1 Carlton Events 1 [PERSON_NAME][GEOGRAPHIC_DATA] 1 [PERSON_NAME][GE…" at bounding box center [318, 242] width 102 height 16
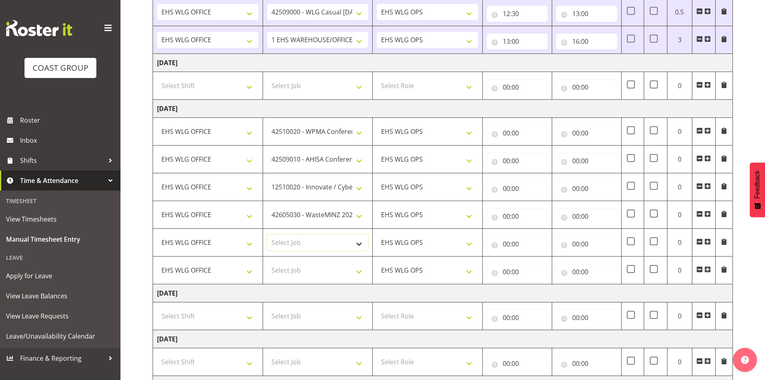
select select "8678"
click at [267, 234] on select "Select Job 1 Carlton Events 1 [PERSON_NAME][GEOGRAPHIC_DATA] 1 [PERSON_NAME][GE…" at bounding box center [318, 242] width 102 height 16
click at [310, 267] on select "Select Job 1 Carlton Events 1 [PERSON_NAME][GEOGRAPHIC_DATA] 1 [PERSON_NAME][GE…" at bounding box center [318, 270] width 102 height 16
select select "9791"
click at [267, 262] on select "Select Job 1 Carlton Events 1 [PERSON_NAME][GEOGRAPHIC_DATA] 1 [PERSON_NAME][GE…" at bounding box center [318, 270] width 102 height 16
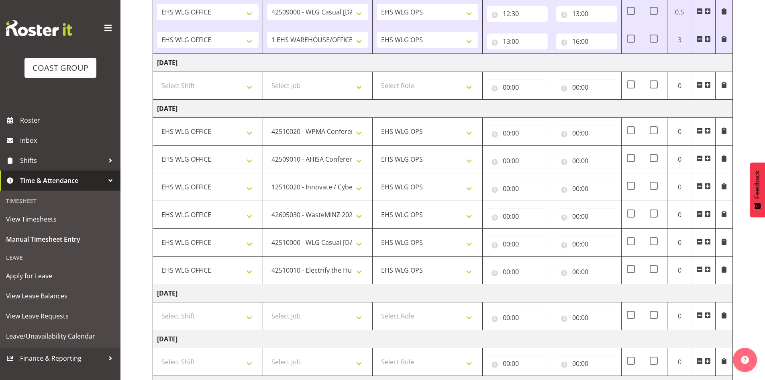
click at [708, 269] on span at bounding box center [707, 269] width 6 height 6
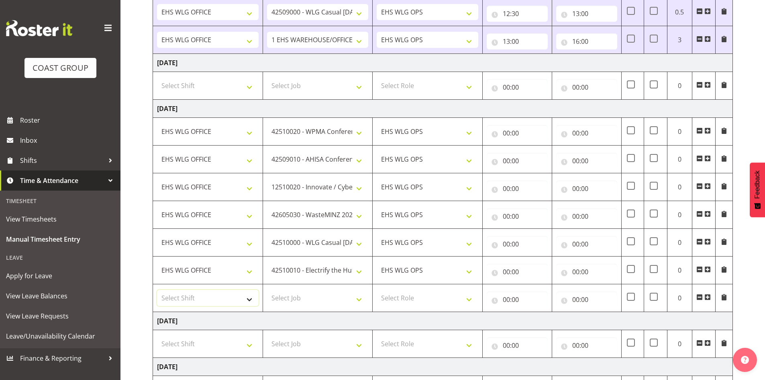
click at [210, 300] on select "Select Shift 25 Build NZPF @ Takina 7am 25 Service NZPF @ Takina [DATE] Break B…" at bounding box center [208, 298] width 102 height 16
select select "1464"
click at [211, 299] on select "Select Shift 25 Build NZPF @ Takina 7am 25 Service NZPF @ Takina [DATE] Break B…" at bounding box center [208, 298] width 102 height 16
click at [282, 292] on select "Select Job 1 Carlton Events 1 [PERSON_NAME][GEOGRAPHIC_DATA] 1 [PERSON_NAME][GE…" at bounding box center [318, 298] width 102 height 16
select select "69"
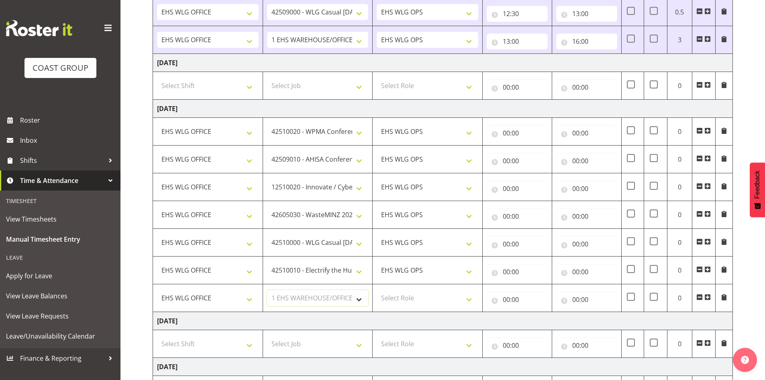
click at [267, 290] on select "Select Job 1 Carlton Events 1 [PERSON_NAME][GEOGRAPHIC_DATA] 1 [PERSON_NAME][GE…" at bounding box center [318, 298] width 102 height 16
drag, startPoint x: 407, startPoint y: 289, endPoint x: 410, endPoint y: 298, distance: 9.9
click at [407, 288] on td "Select Role EHS WLG OPS" at bounding box center [428, 298] width 110 height 28
click at [409, 302] on select "Select Role EHS WLG OPS" at bounding box center [428, 298] width 102 height 16
select select "191"
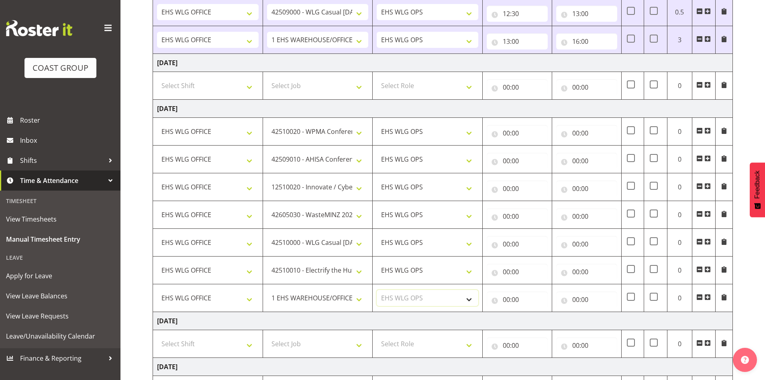
click at [377, 290] on select "Select Role EHS WLG OPS" at bounding box center [428, 298] width 102 height 16
click at [507, 131] on input "00:00" at bounding box center [517, 133] width 61 height 16
click at [537, 149] on select "00 01 02 03 04 05 06 07 08 09 10 11 12 13 14 15 16 17 18 19 20 21 22 23" at bounding box center [542, 154] width 18 height 16
select select "7"
click at [533, 146] on select "00 01 02 03 04 05 06 07 08 09 10 11 12 13 14 15 16 17 18 19 20 21 22 23" at bounding box center [542, 154] width 18 height 16
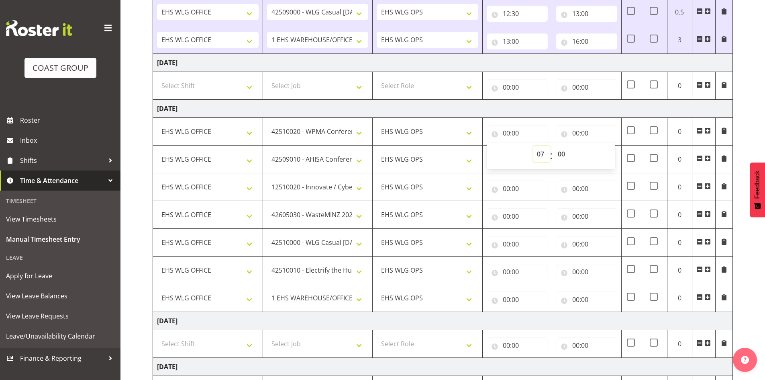
type input "07:00"
click at [562, 151] on select "00 01 02 03 04 05 06 07 08 09 10 11 12 13 14 15 16 17 18 19 20 21 22 23 24 25 2…" at bounding box center [562, 154] width 18 height 16
select select "30"
click at [553, 146] on select "00 01 02 03 04 05 06 07 08 09 10 11 12 13 14 15 16 17 18 19 20 21 22 23 24 25 2…" at bounding box center [562, 154] width 18 height 16
type input "07:30"
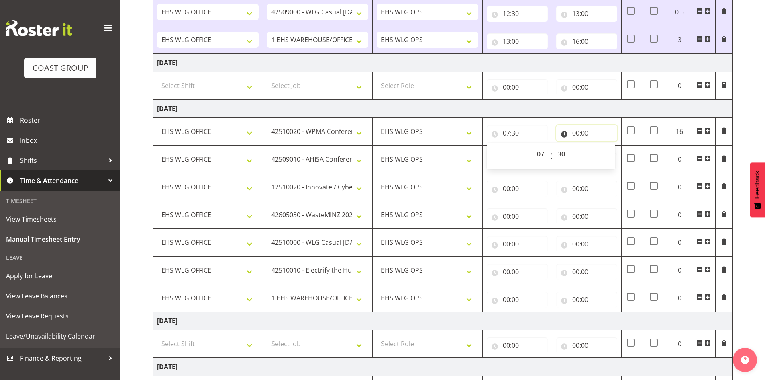
click at [579, 131] on input "00:00" at bounding box center [586, 133] width 61 height 16
drag, startPoint x: 610, startPoint y: 153, endPoint x: 614, endPoint y: 159, distance: 7.2
click at [610, 153] on select "00 01 02 03 04 05 06 07 08 09 10 11 12 13 14 15 16 17 18 19 20 21 22 23" at bounding box center [611, 154] width 18 height 16
select select "8"
click at [602, 146] on select "00 01 02 03 04 05 06 07 08 09 10 11 12 13 14 15 16 17 18 19 20 21 22 23" at bounding box center [611, 154] width 18 height 16
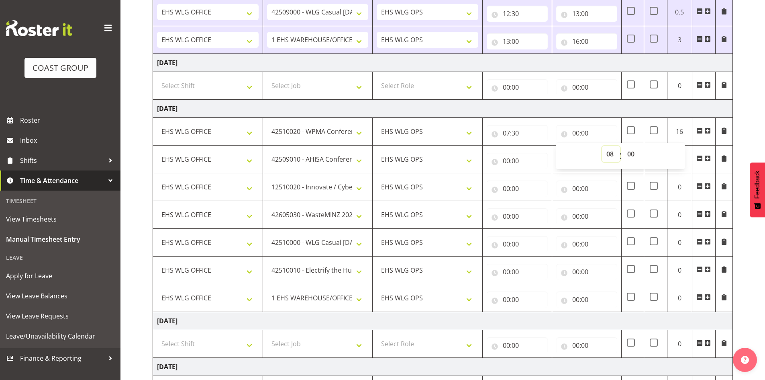
type input "08:00"
click at [509, 157] on input "00:00" at bounding box center [517, 161] width 61 height 16
click at [541, 182] on select "00 01 02 03 04 05 06 07 08 09 10 11 12 13 14 15 16 17 18 19 20 21 22 23" at bounding box center [542, 182] width 18 height 16
select select "8"
click at [533, 174] on select "00 01 02 03 04 05 06 07 08 09 10 11 12 13 14 15 16 17 18 19 20 21 22 23" at bounding box center [542, 182] width 18 height 16
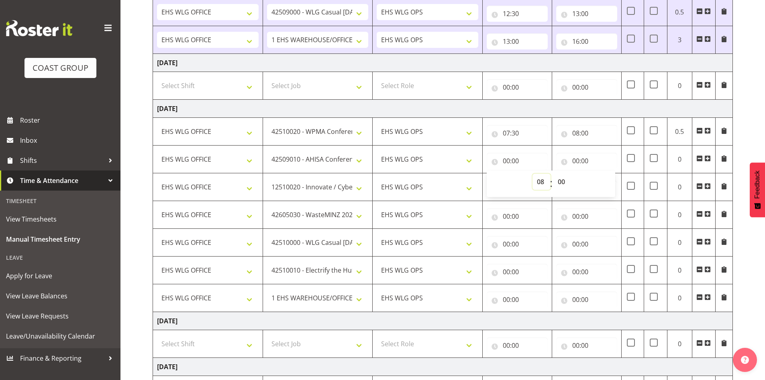
type input "08:00"
click at [576, 158] on input "00:00" at bounding box center [586, 161] width 61 height 16
click at [606, 178] on select "00 01 02 03 04 05 06 07 08 09 10 11 12 13 14 15 16 17 18 19 20 21 22 23" at bounding box center [611, 182] width 18 height 16
select select "9"
click at [602, 174] on select "00 01 02 03 04 05 06 07 08 09 10 11 12 13 14 15 16 17 18 19 20 21 22 23" at bounding box center [611, 182] width 18 height 16
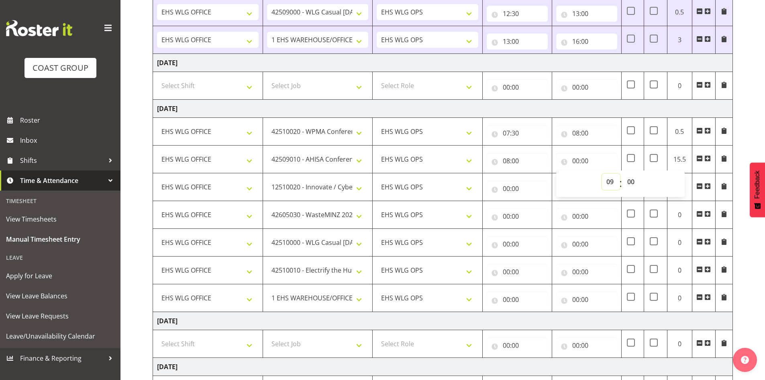
type input "09:00"
click at [630, 180] on select "00 01 02 03 04 05 06 07 08 09 10 11 12 13 14 15 16 17 18 19 20 21 22 23 24 25 2…" at bounding box center [632, 182] width 18 height 16
select select "30"
click at [623, 174] on select "00 01 02 03 04 05 06 07 08 09 10 11 12 13 14 15 16 17 18 19 20 21 22 23 24 25 2…" at bounding box center [632, 182] width 18 height 16
type input "09:30"
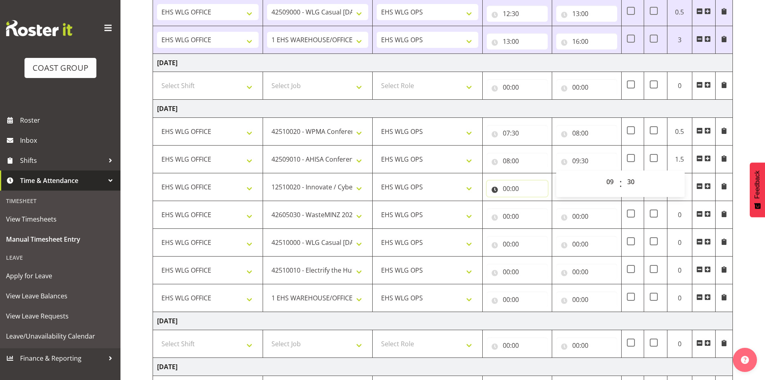
click at [509, 188] on input "00:00" at bounding box center [517, 188] width 61 height 16
drag, startPoint x: 542, startPoint y: 208, endPoint x: 542, endPoint y: 201, distance: 7.2
click at [542, 208] on select "00 01 02 03 04 05 06 07 08 09 10 11 12 13 14 15 16 17 18 19 20 21 22 23" at bounding box center [542, 209] width 18 height 16
select select "9"
click at [533, 201] on select "00 01 02 03 04 05 06 07 08 09 10 11 12 13 14 15 16 17 18 19 20 21 22 23" at bounding box center [542, 209] width 18 height 16
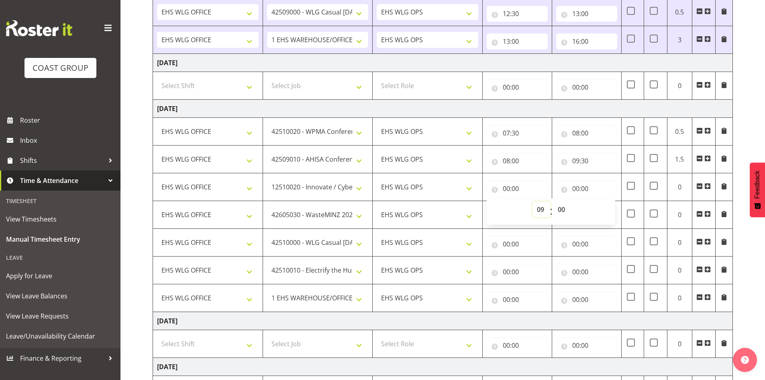
type input "09:00"
click at [561, 205] on select "00 01 02 03 04 05 06 07 08 09 10 11 12 13 14 15 16 17 18 19 20 21 22 23 24 25 2…" at bounding box center [562, 209] width 18 height 16
select select "30"
click at [553, 201] on select "00 01 02 03 04 05 06 07 08 09 10 11 12 13 14 15 16 17 18 19 20 21 22 23 24 25 2…" at bounding box center [562, 209] width 18 height 16
type input "09:30"
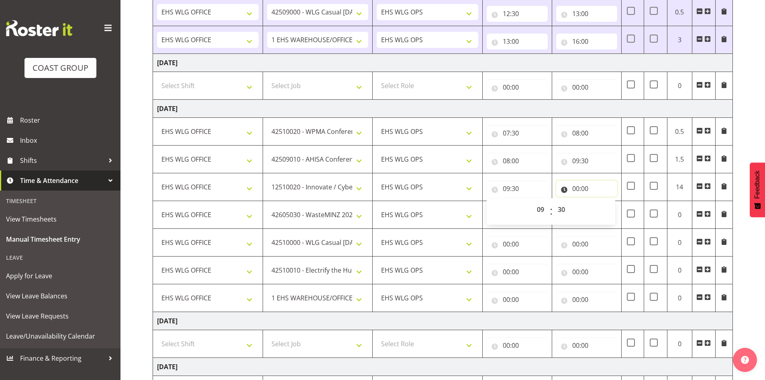
click at [575, 184] on input "00:00" at bounding box center [586, 188] width 61 height 16
click at [607, 205] on select "00 01 02 03 04 05 06 07 08 09 10 11 12 13 14 15 16 17 18 19 20 21 22 23" at bounding box center [611, 209] width 18 height 16
select select "12"
click at [602, 201] on select "00 01 02 03 04 05 06 07 08 09 10 11 12 13 14 15 16 17 18 19 20 21 22 23" at bounding box center [611, 209] width 18 height 16
type input "12:00"
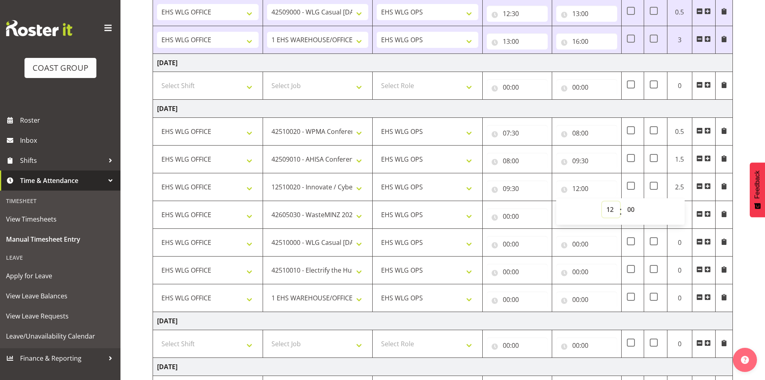
click at [612, 205] on select "00 01 02 03 04 05 06 07 08 09 10 11 12 13 14 15 16 17 18 19 20 21 22 23" at bounding box center [611, 209] width 18 height 16
select select "11"
click at [602, 201] on select "00 01 02 03 04 05 06 07 08 09 10 11 12 13 14 15 16 17 18 19 20 21 22 23" at bounding box center [611, 209] width 18 height 16
type input "11:00"
drag, startPoint x: 635, startPoint y: 208, endPoint x: 634, endPoint y: 201, distance: 7.3
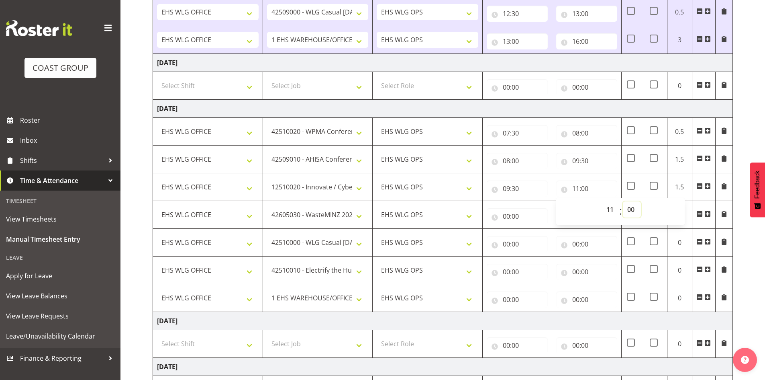
click at [635, 208] on select "00 01 02 03 04 05 06 07 08 09 10 11 12 13 14 15 16 17 18 19 20 21 22 23 24 25 2…" at bounding box center [632, 209] width 18 height 16
select select "30"
click at [623, 201] on select "00 01 02 03 04 05 06 07 08 09 10 11 12 13 14 15 16 17 18 19 20 21 22 23 24 25 2…" at bounding box center [632, 209] width 18 height 16
type input "11:30"
click at [507, 216] on input "00:00" at bounding box center [517, 216] width 61 height 16
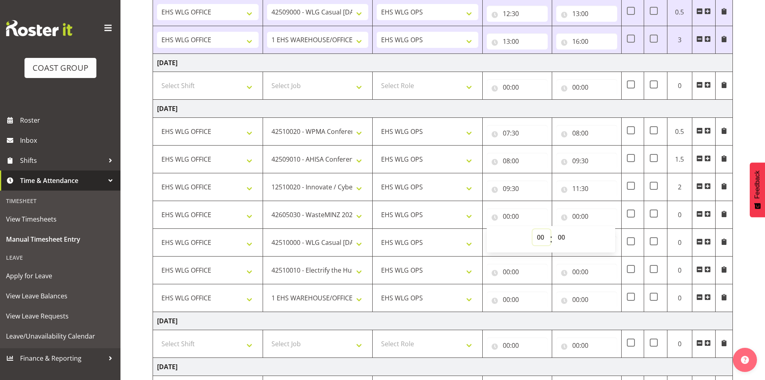
click at [535, 232] on select "00 01 02 03 04 05 06 07 08 09 10 11 12 13 14 15 16 17 18 19 20 21 22 23" at bounding box center [542, 237] width 18 height 16
select select "11"
click at [533, 229] on select "00 01 02 03 04 05 06 07 08 09 10 11 12 13 14 15 16 17 18 19 20 21 22 23" at bounding box center [542, 237] width 18 height 16
type input "11:00"
click at [563, 232] on select "00 01 02 03 04 05 06 07 08 09 10 11 12 13 14 15 16 17 18 19 20 21 22 23 24 25 2…" at bounding box center [562, 237] width 18 height 16
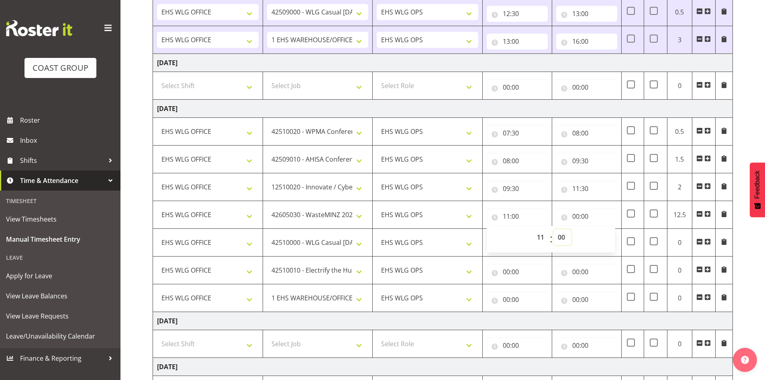
select select "30"
click at [553, 229] on select "00 01 02 03 04 05 06 07 08 09 10 11 12 13 14 15 16 17 18 19 20 21 22 23 24 25 2…" at bounding box center [562, 237] width 18 height 16
type input "11:30"
drag, startPoint x: 579, startPoint y: 216, endPoint x: 587, endPoint y: 223, distance: 10.4
click at [579, 217] on input "00:00" at bounding box center [586, 216] width 61 height 16
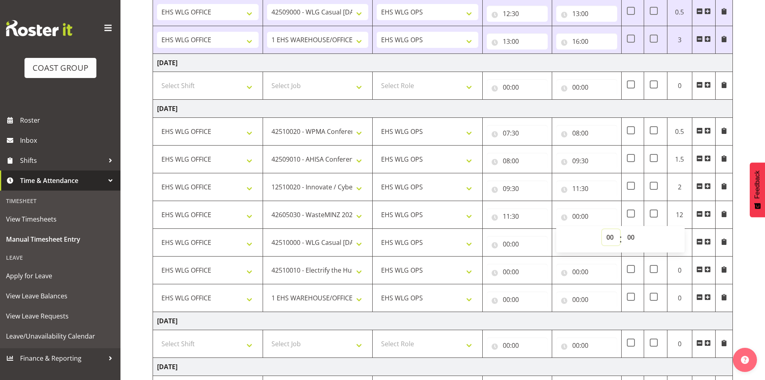
click at [603, 231] on select "00 01 02 03 04 05 06 07 08 09 10 11 12 13 14 15 16 17 18 19 20 21 22 23" at bounding box center [611, 237] width 18 height 16
select select "12"
click at [602, 229] on select "00 01 02 03 04 05 06 07 08 09 10 11 12 13 14 15 16 17 18 19 20 21 22 23" at bounding box center [611, 237] width 18 height 16
type input "12:00"
click at [627, 235] on select "00 01 02 03 04 05 06 07 08 09 10 11 12 13 14 15 16 17 18 19 20 21 22 23 24 25 2…" at bounding box center [632, 237] width 18 height 16
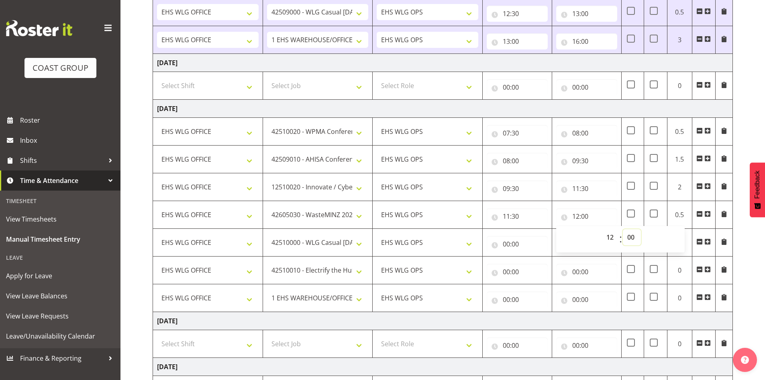
select select "30"
click at [623, 229] on select "00 01 02 03 04 05 06 07 08 09 10 11 12 13 14 15 16 17 18 19 20 21 22 23 24 25 2…" at bounding box center [632, 237] width 18 height 16
type input "12:30"
click at [507, 242] on input "00:00" at bounding box center [517, 244] width 61 height 16
click at [541, 261] on select "00 01 02 03 04 05 06 07 08 09 10 11 12 13 14 15 16 17 18 19 20 21 22 23" at bounding box center [542, 265] width 18 height 16
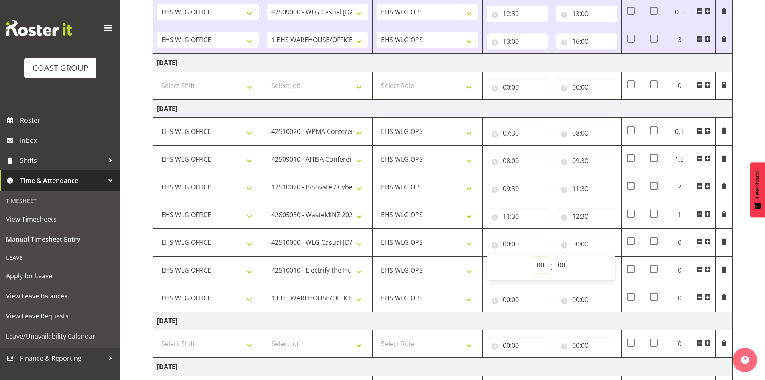
select select "12"
click at [533, 257] on select "00 01 02 03 04 05 06 07 08 09 10 11 12 13 14 15 16 17 18 19 20 21 22 23" at bounding box center [542, 265] width 18 height 16
type input "12:00"
drag, startPoint x: 564, startPoint y: 263, endPoint x: 564, endPoint y: 257, distance: 5.6
click at [564, 263] on select "00 01 02 03 04 05 06 07 08 09 10 11 12 13 14 15 16 17 18 19 20 21 22 23 24 25 2…" at bounding box center [562, 265] width 18 height 16
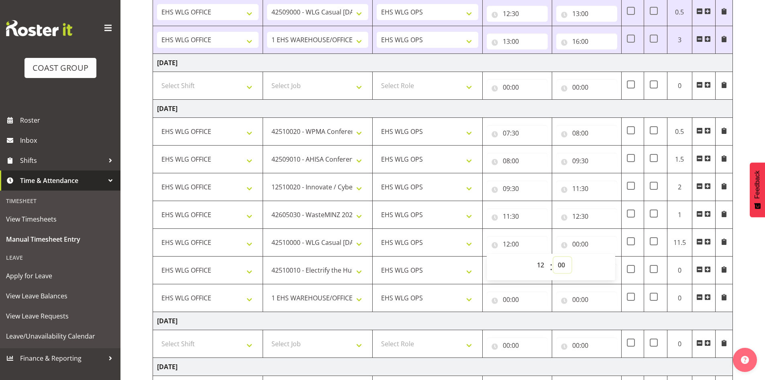
select select "30"
click at [553, 257] on select "00 01 02 03 04 05 06 07 08 09 10 11 12 13 14 15 16 17 18 19 20 21 22 23 24 25 2…" at bounding box center [562, 265] width 18 height 16
type input "12:30"
click at [576, 241] on input "00:00" at bounding box center [586, 244] width 61 height 16
click at [613, 263] on select "00 01 02 03 04 05 06 07 08 09 10 11 12 13 14 15 16 17 18 19 20 21 22 23" at bounding box center [611, 265] width 18 height 16
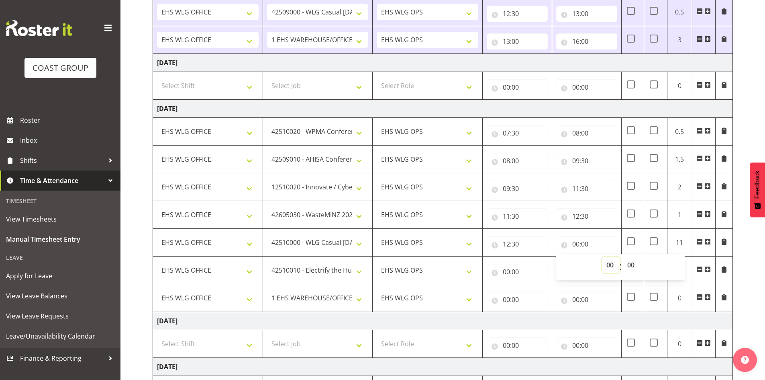
select select "13"
click at [602, 257] on select "00 01 02 03 04 05 06 07 08 09 10 11 12 13 14 15 16 17 18 19 20 21 22 23" at bounding box center [611, 265] width 18 height 16
type input "13:00"
click at [507, 271] on input "00:00" at bounding box center [517, 271] width 61 height 16
click at [542, 294] on select "00 01 02 03 04 05 06 07 08 09 10 11 12 13 14 15 16 17 18 19 20 21 22 23" at bounding box center [542, 292] width 18 height 16
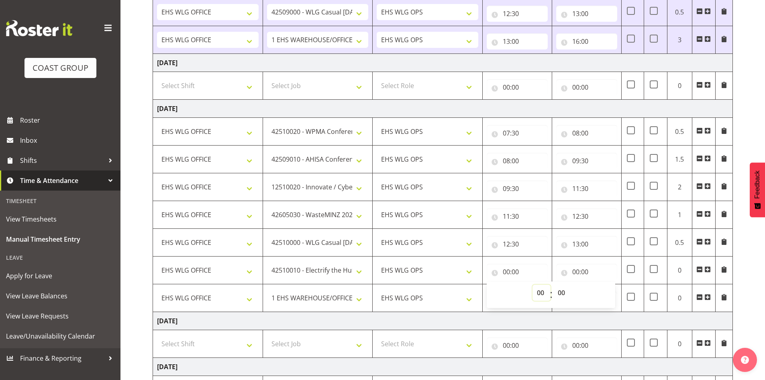
select select "13"
click at [533, 284] on select "00 01 02 03 04 05 06 07 08 09 10 11 12 13 14 15 16 17 18 19 20 21 22 23" at bounding box center [542, 292] width 18 height 16
type input "13:00"
click at [576, 267] on input "00:00" at bounding box center [586, 271] width 61 height 16
click at [606, 287] on select "00 01 02 03 04 05 06 07 08 09 10 11 12 13 14 15 16 17 18 19 20 21 22 23" at bounding box center [611, 292] width 18 height 16
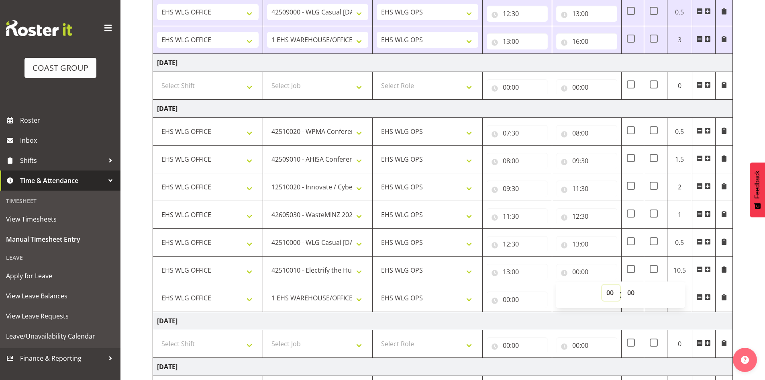
select select "14"
click at [602, 284] on select "00 01 02 03 04 05 06 07 08 09 10 11 12 13 14 15 16 17 18 19 20 21 22 23" at bounding box center [611, 292] width 18 height 16
type input "14:00"
click at [507, 299] on input "00:00" at bounding box center [517, 299] width 61 height 16
click at [542, 319] on select "00 01 02 03 04 05 06 07 08 09 10 11 12 13 14 15 16 17 18 19 20 21 22 23" at bounding box center [542, 320] width 18 height 16
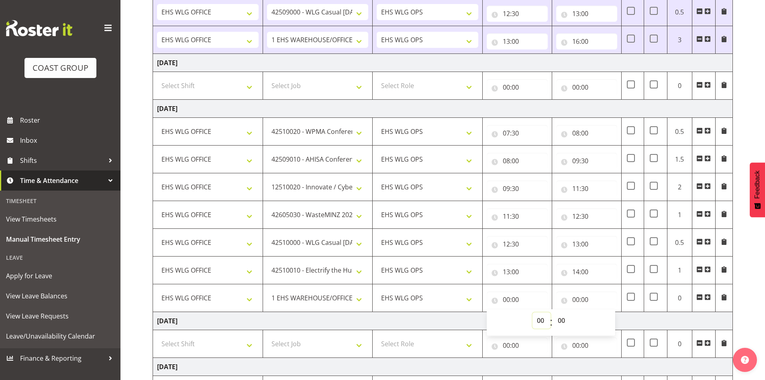
select select "14"
click at [533, 312] on select "00 01 02 03 04 05 06 07 08 09 10 11 12 13 14 15 16 17 18 19 20 21 22 23" at bounding box center [542, 320] width 18 height 16
type input "14:00"
click at [575, 297] on input "00:00" at bounding box center [586, 299] width 61 height 16
click at [604, 315] on select "00 01 02 03 04 05 06 07 08 09 10 11 12 13 14 15 16 17 18 19 20 21 22 23" at bounding box center [611, 320] width 18 height 16
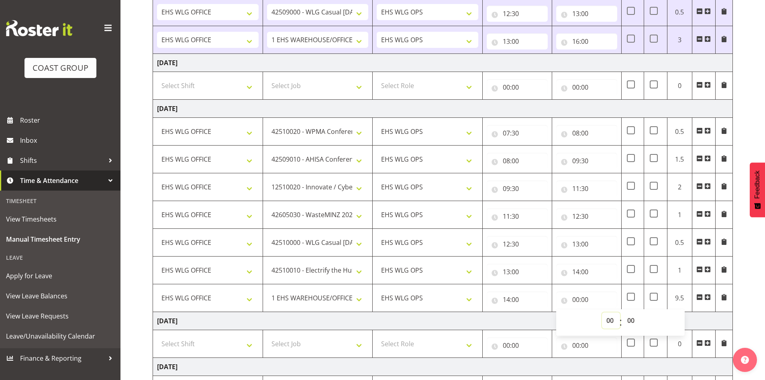
select select "16"
click at [602, 312] on select "00 01 02 03 04 05 06 07 08 09 10 11 12 13 14 15 16 17 18 19 20 21 22 23" at bounding box center [611, 320] width 18 height 16
type input "16:00"
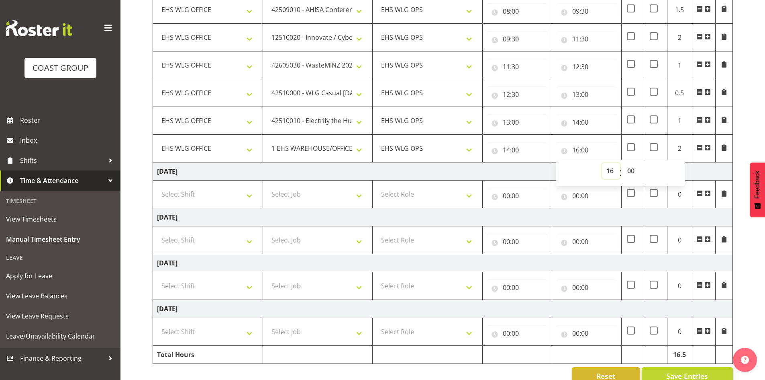
scroll to position [451, 0]
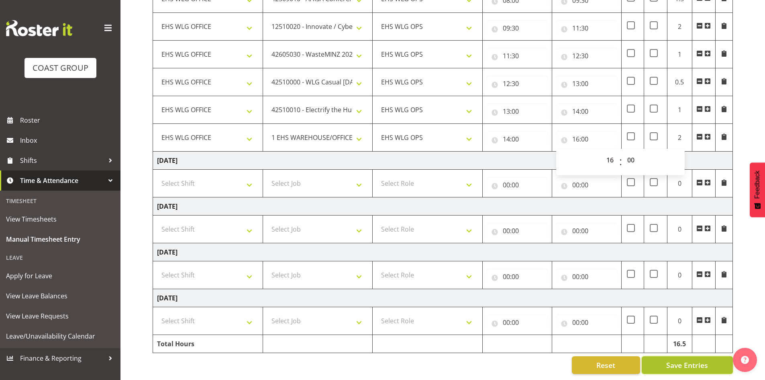
click at [689, 359] on span "Save Entries" at bounding box center [687, 364] width 42 height 10
